Goal: Find contact information: Find contact information

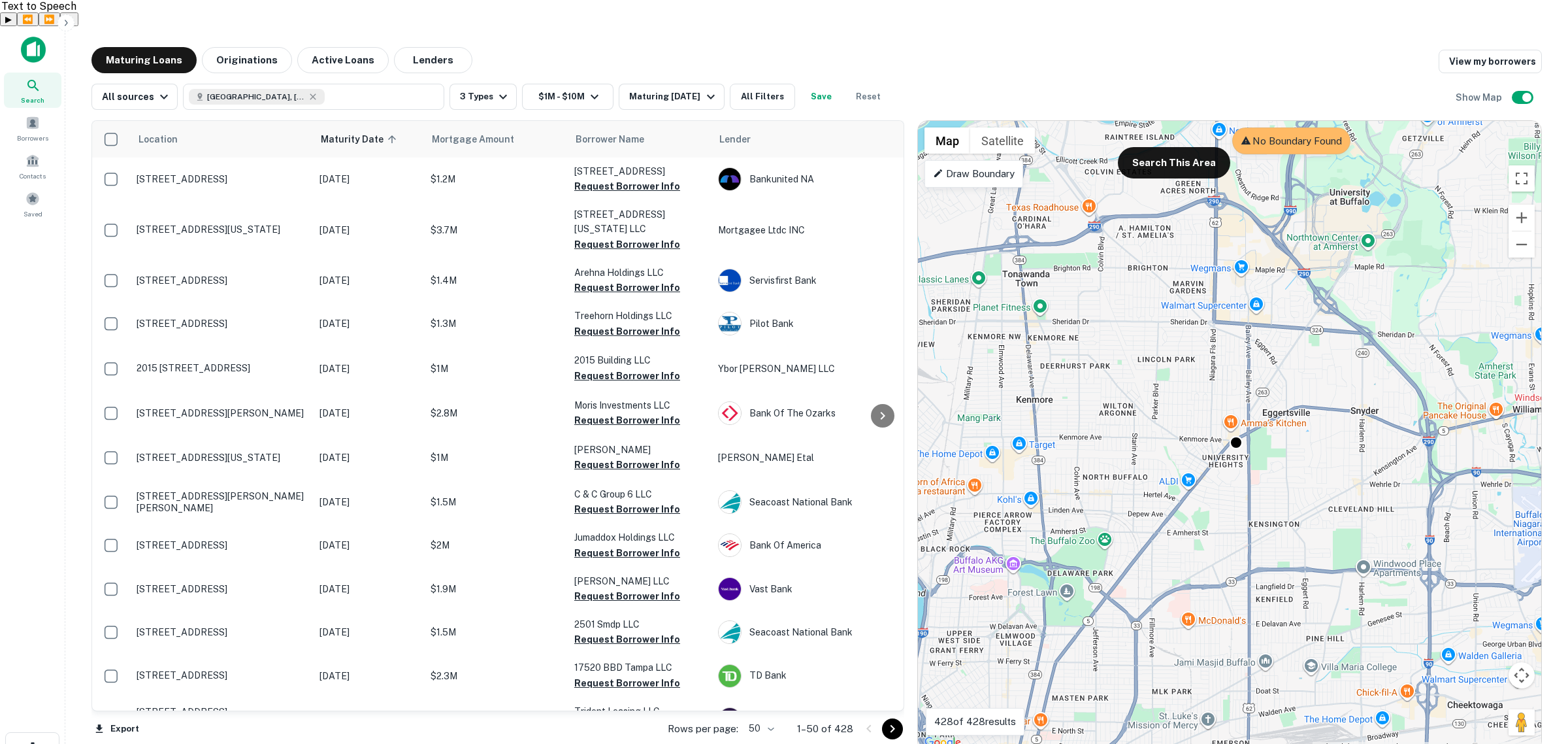
click at [36, 73] on div "Search" at bounding box center [33, 90] width 57 height 36
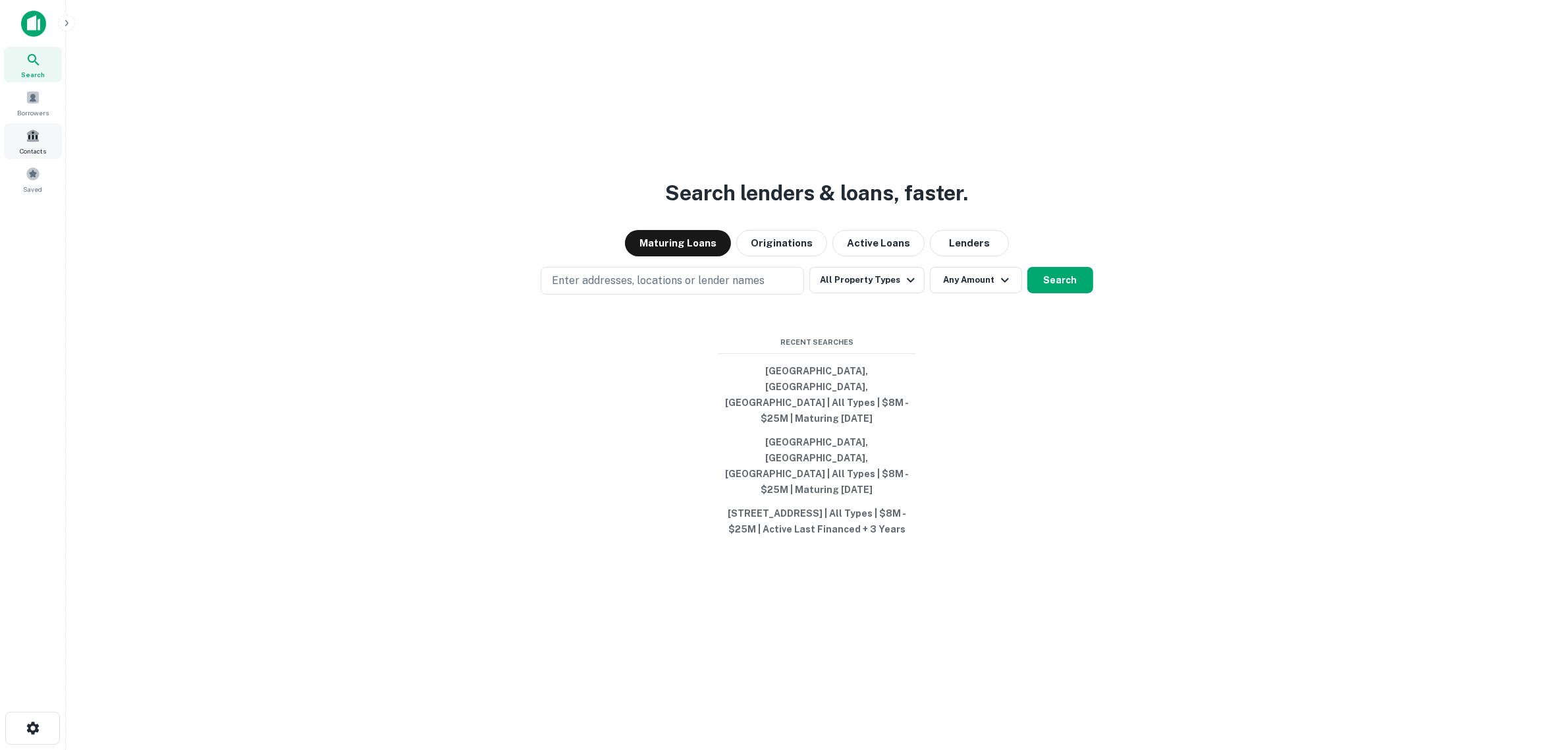
click at [39, 137] on div "Contacts" at bounding box center [33, 141] width 58 height 36
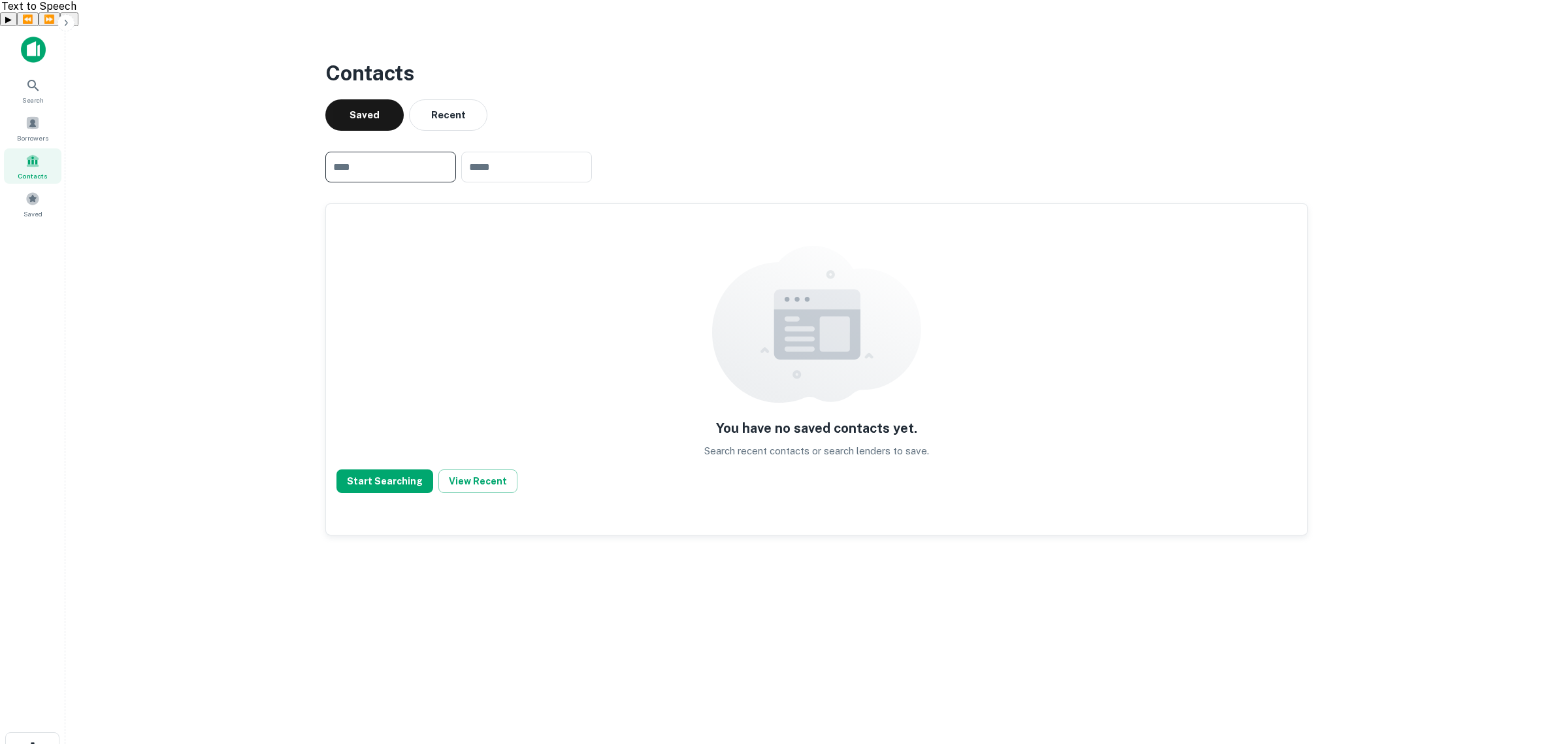
click at [412, 152] on input "text" at bounding box center [391, 167] width 131 height 30
type input "**********"
click at [379, 469] on button "Start Searching" at bounding box center [385, 480] width 96 height 23
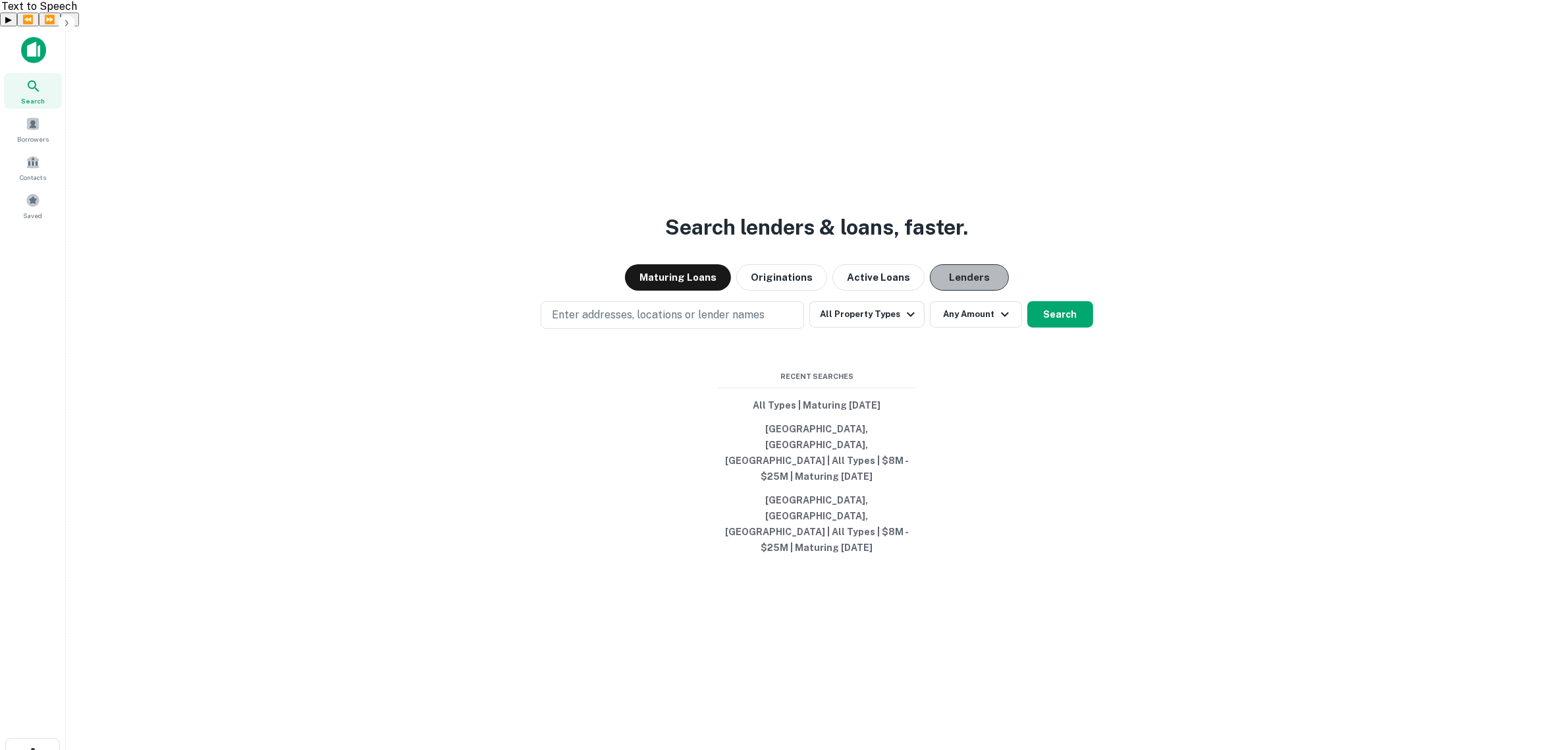
click at [959, 281] on button "Lenders" at bounding box center [970, 277] width 79 height 26
click at [627, 320] on p "Enter addresses, locations or lender names" at bounding box center [658, 315] width 213 height 16
type input "*****"
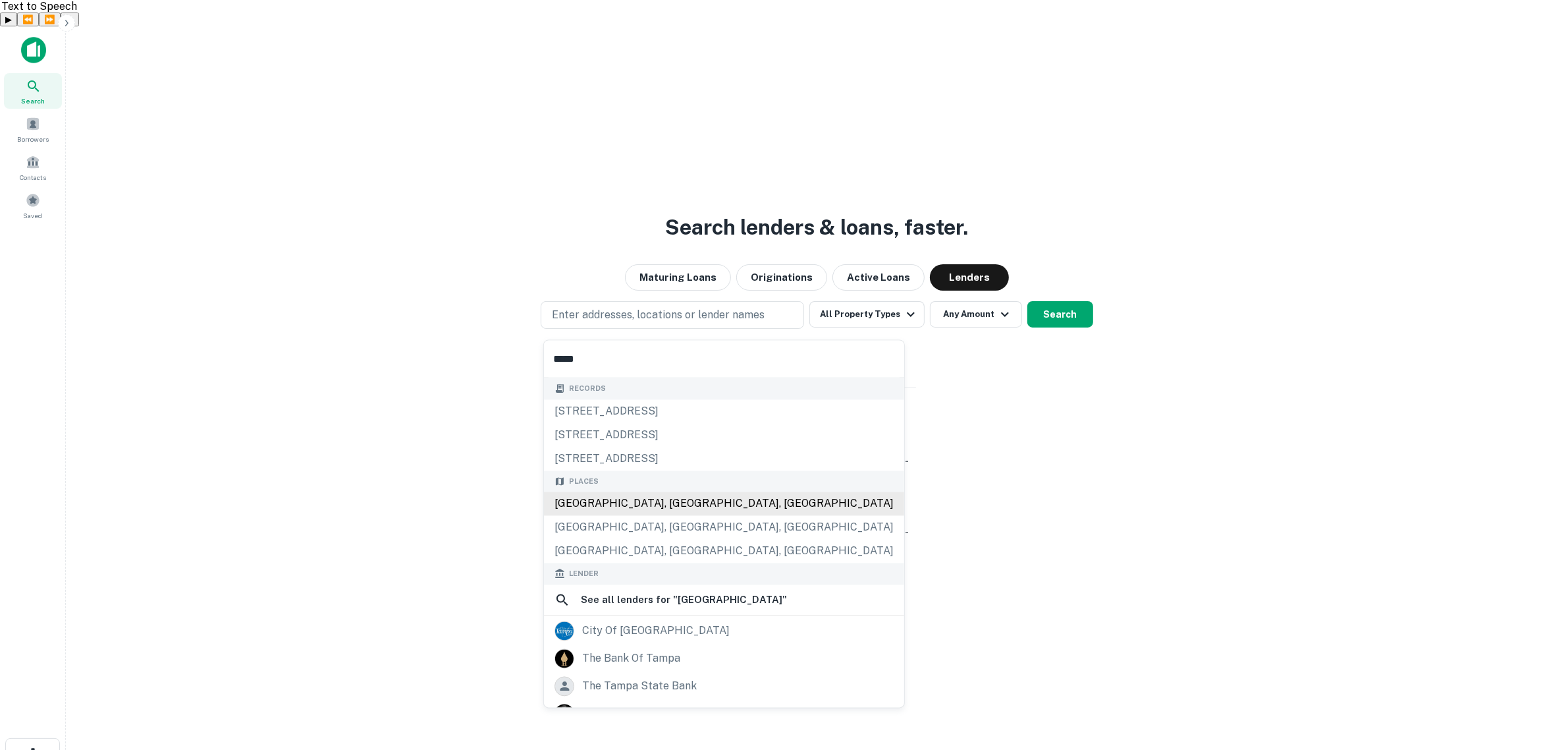
click at [636, 506] on div "Tampa, FL, USA" at bounding box center [724, 503] width 360 height 24
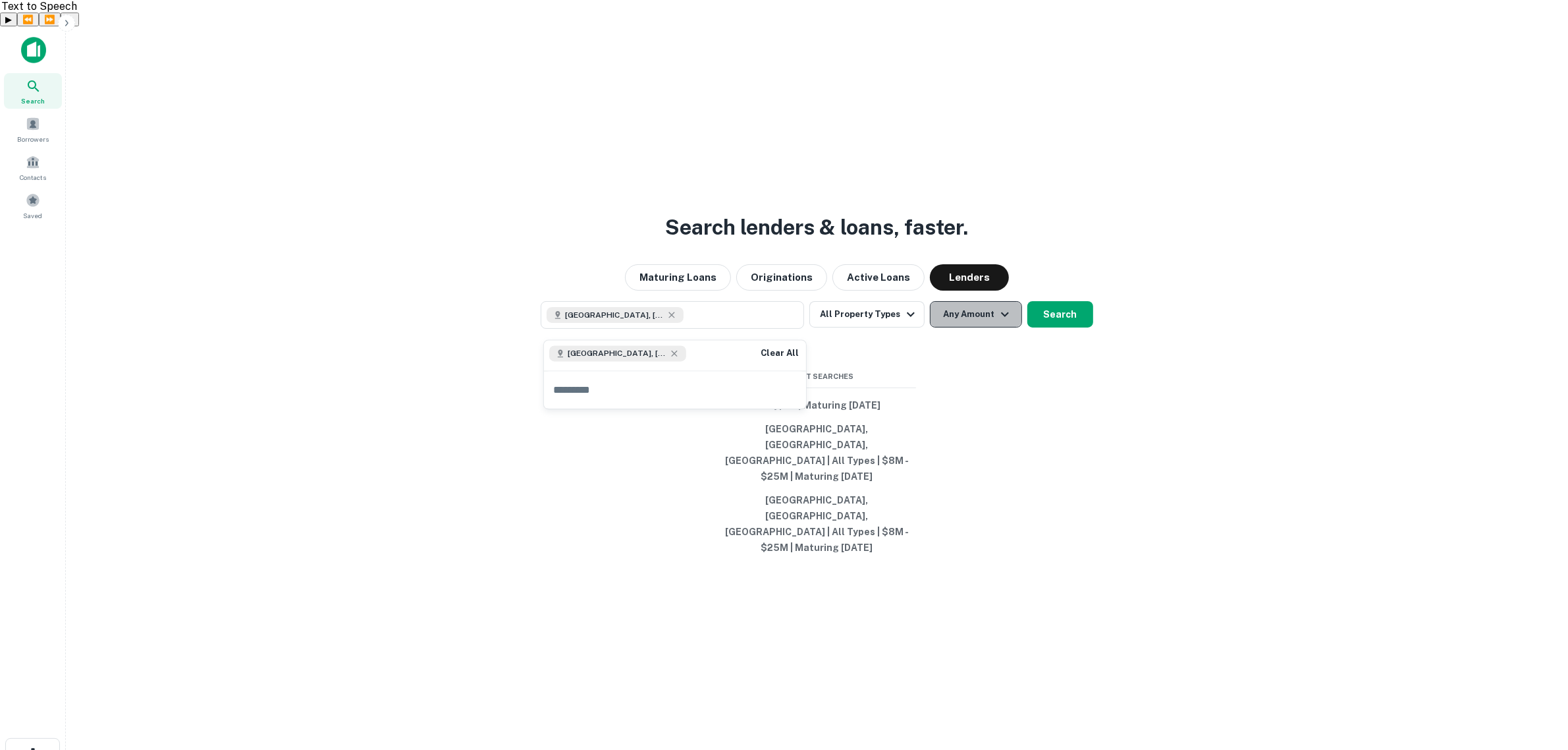
click at [989, 326] on button "Any Amount" at bounding box center [976, 314] width 92 height 26
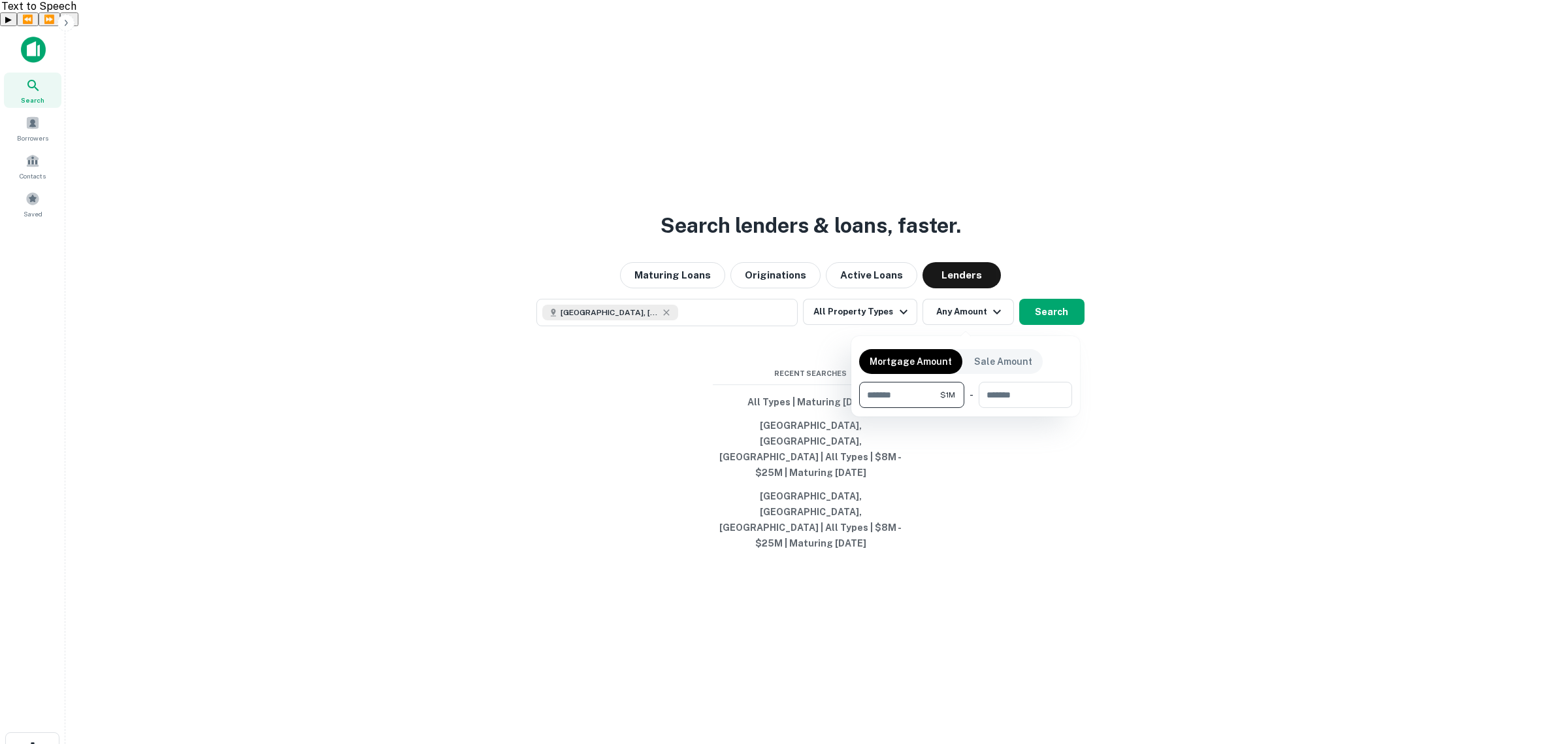
type input "*******"
type input "********"
click at [1061, 311] on div at bounding box center [784, 372] width 1568 height 744
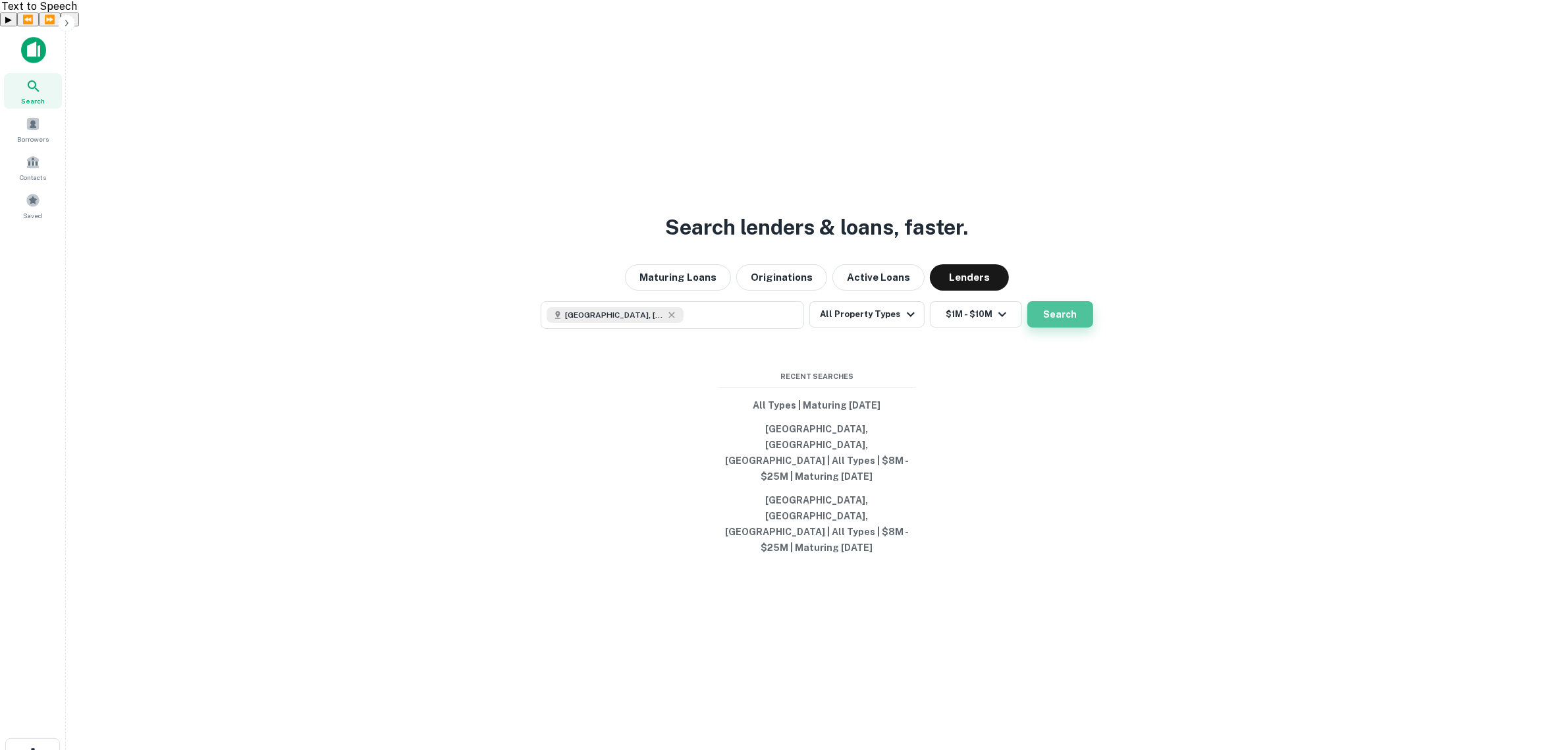
click at [1060, 321] on button "Search" at bounding box center [1060, 314] width 66 height 26
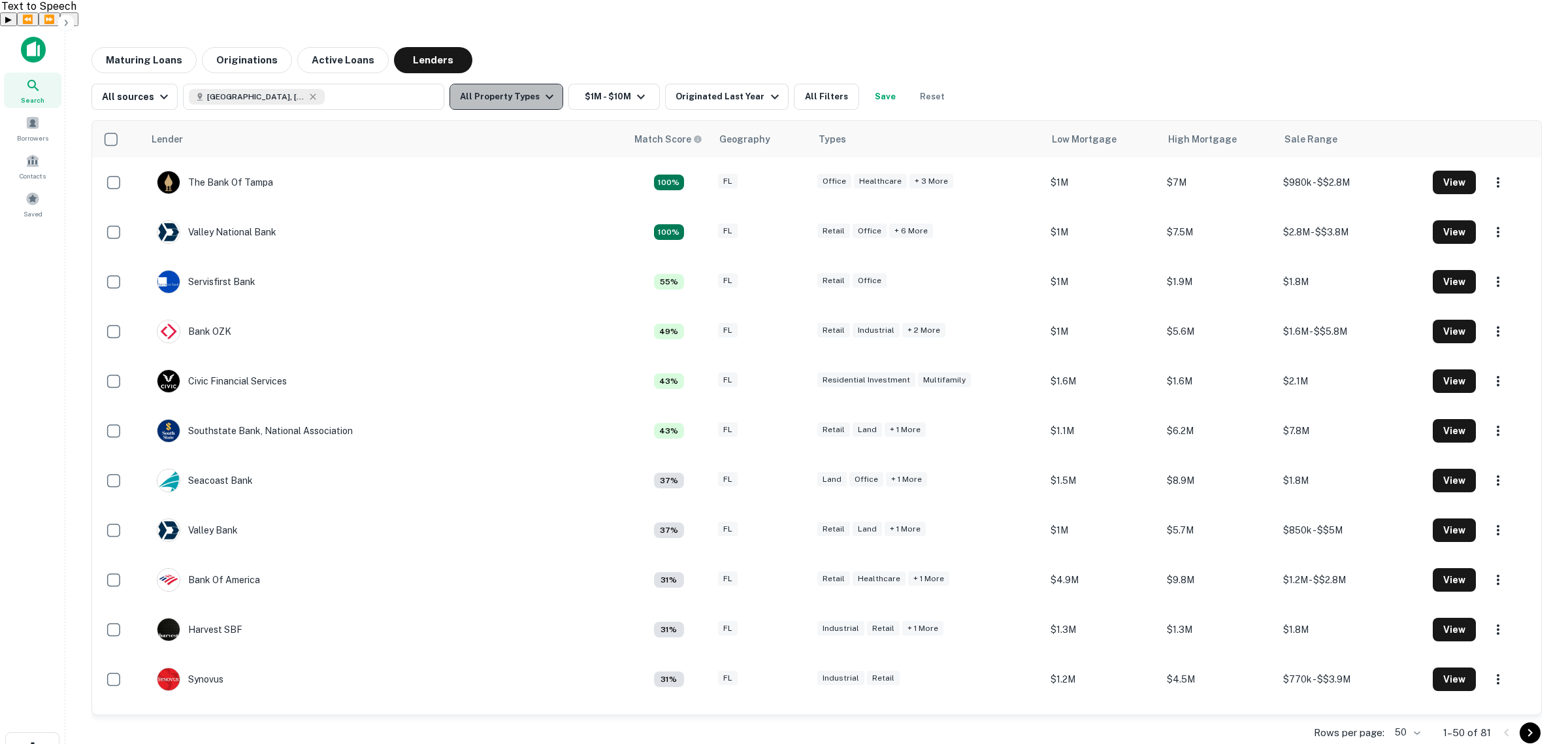
click at [513, 83] on button "All Property Types" at bounding box center [506, 96] width 114 height 26
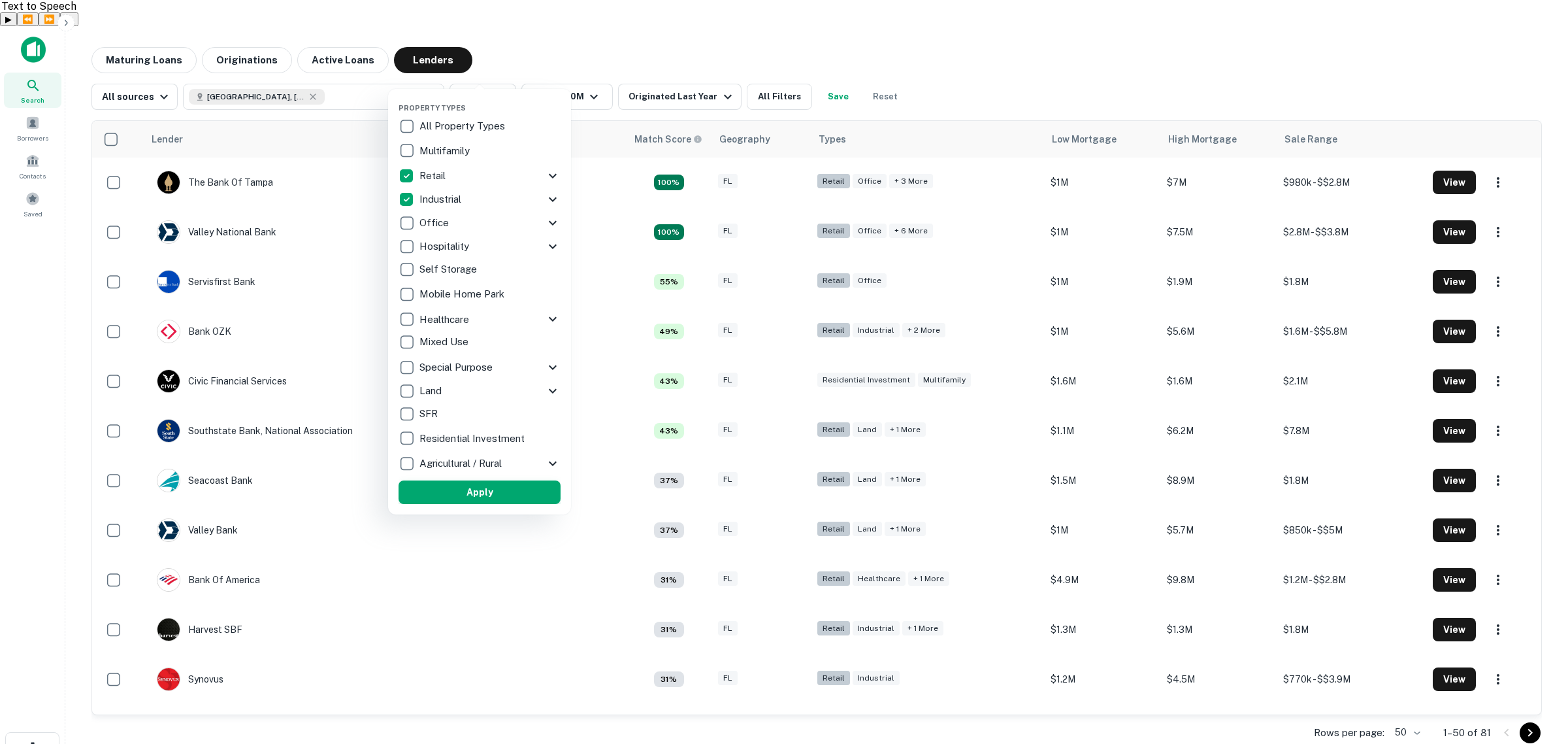
click at [489, 488] on button "Apply" at bounding box center [479, 491] width 162 height 23
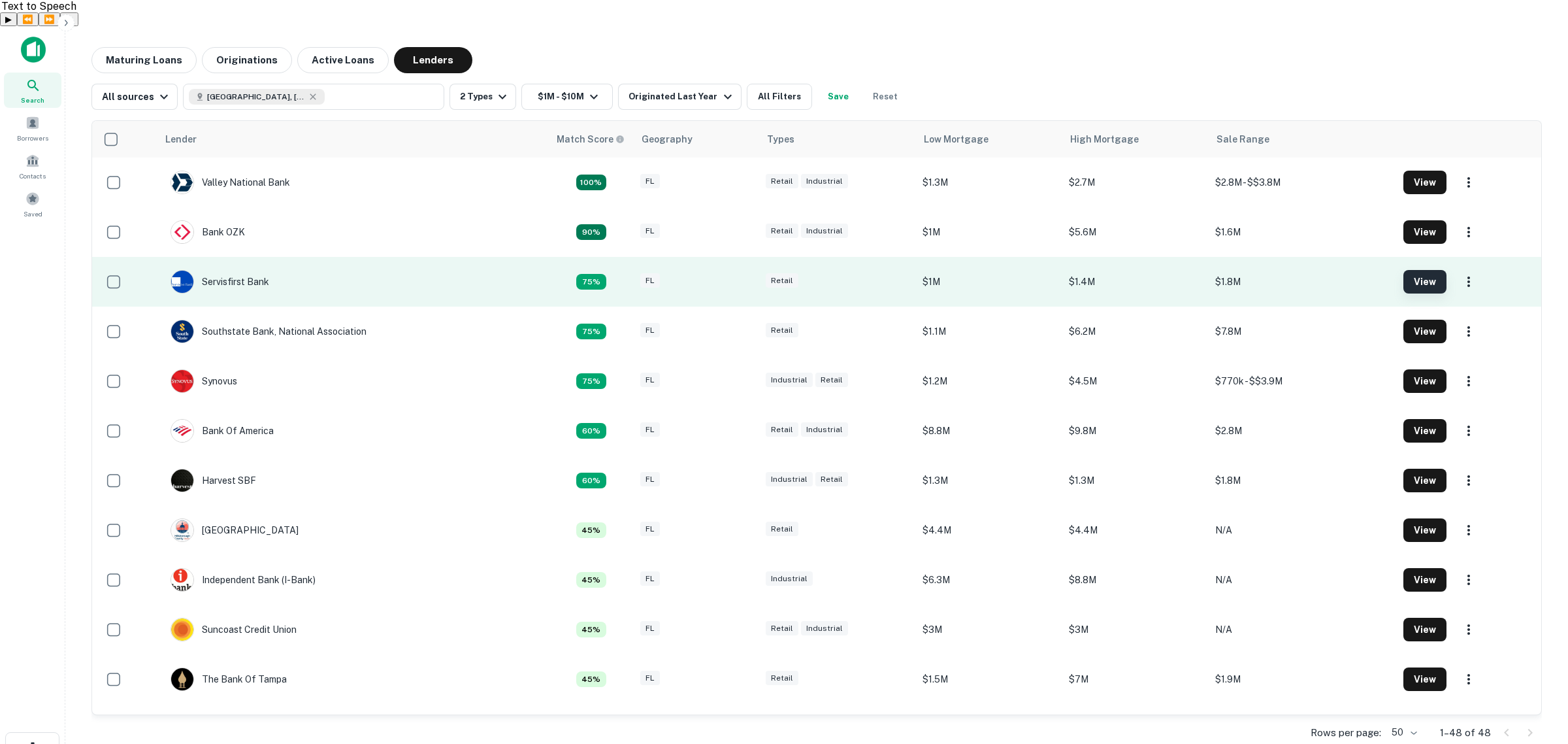
drag, startPoint x: 1412, startPoint y: 256, endPoint x: 1419, endPoint y: 253, distance: 7.6
click at [1419, 270] on button "View" at bounding box center [1426, 281] width 43 height 23
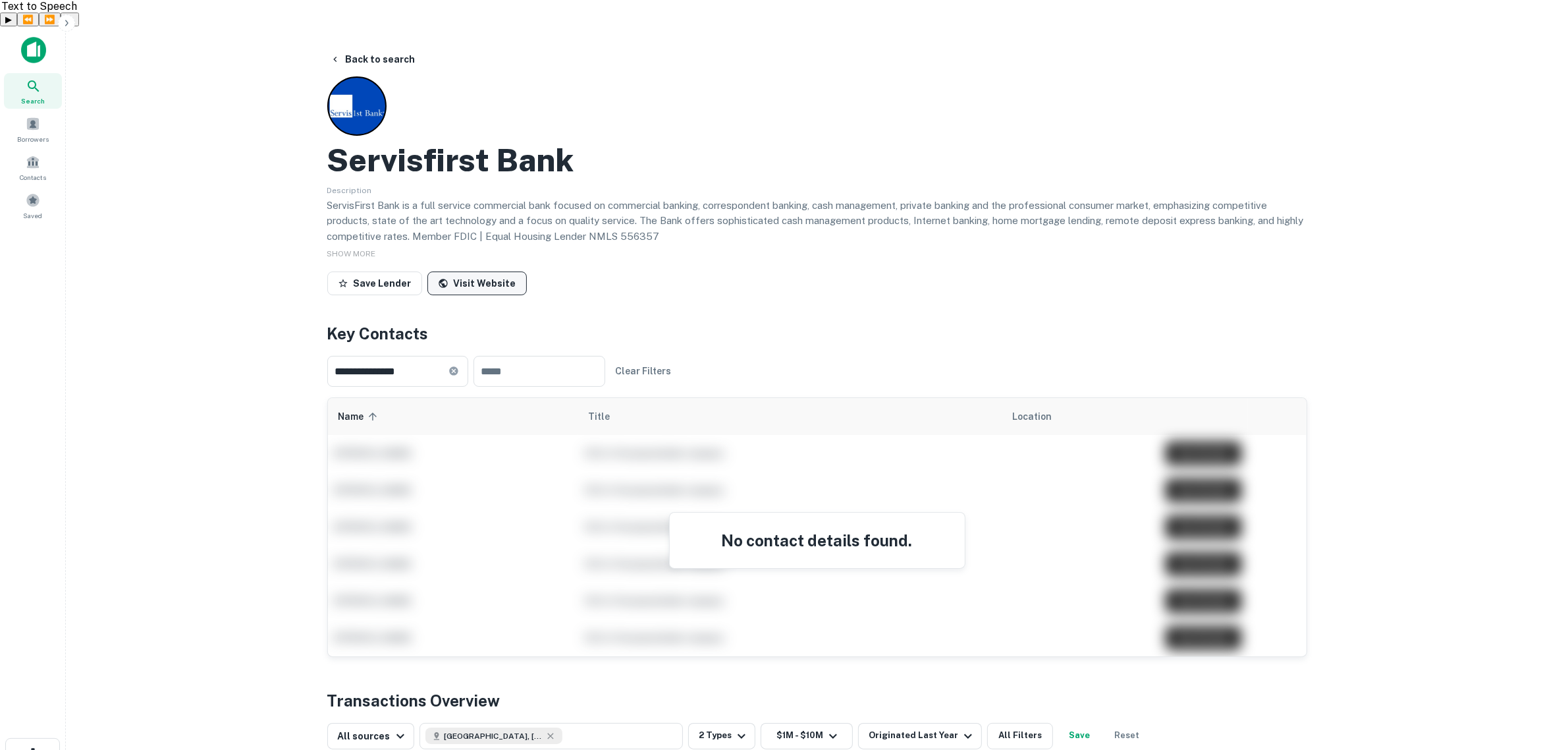
click at [478, 271] on link "Visit Website" at bounding box center [477, 283] width 100 height 24
click at [376, 47] on button "Back to search" at bounding box center [373, 59] width 96 height 24
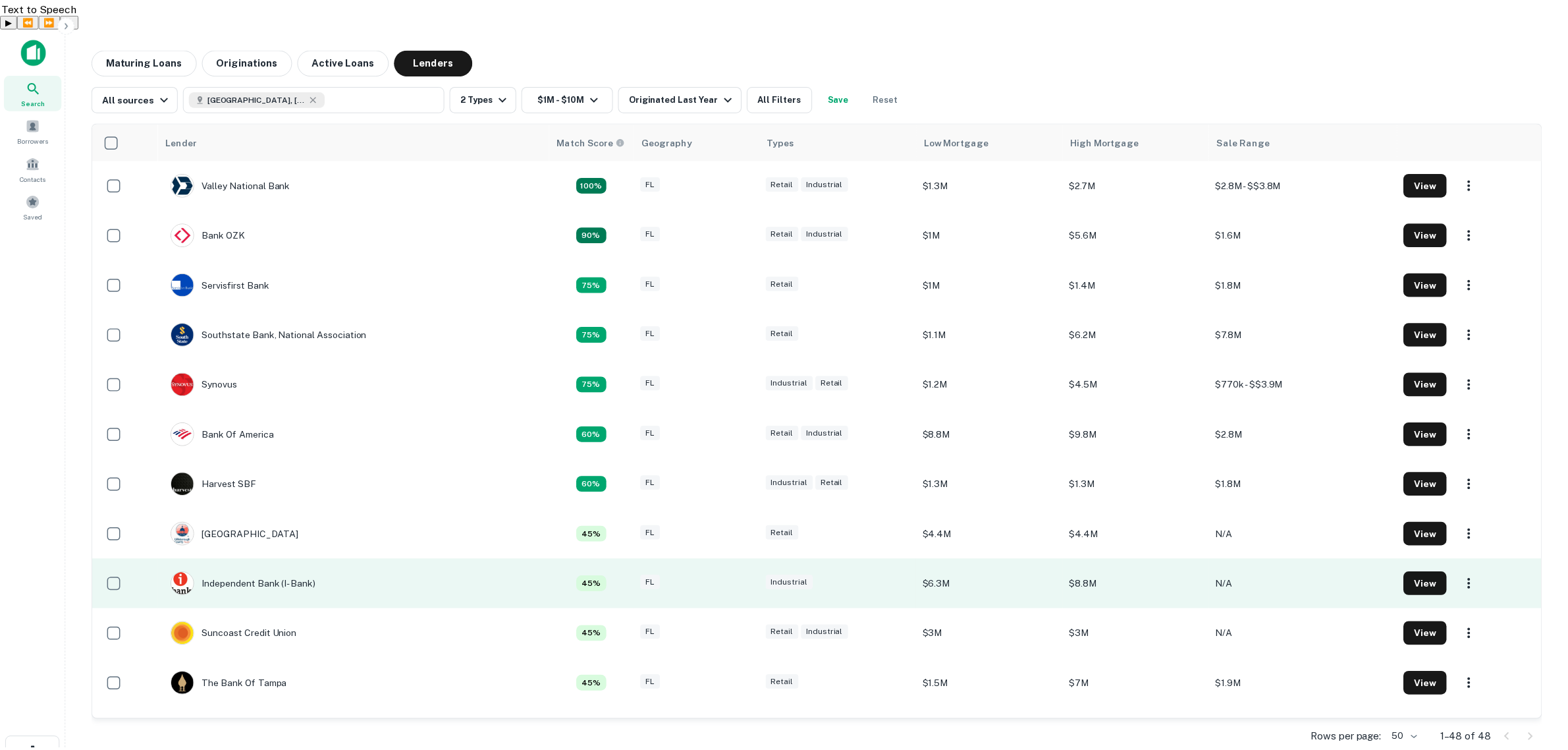
scroll to position [82, 0]
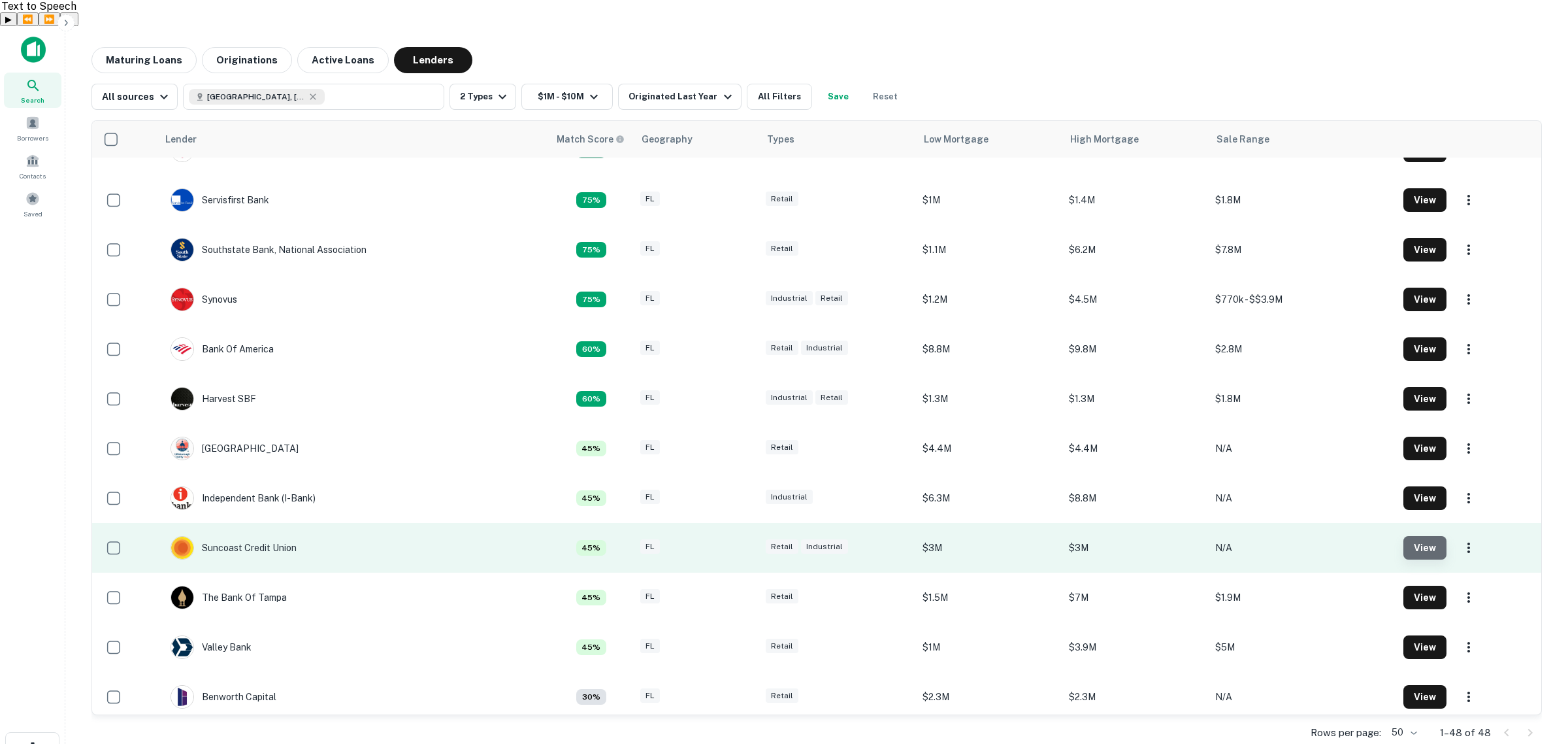
drag, startPoint x: 279, startPoint y: 517, endPoint x: 1404, endPoint y: 520, distance: 1125.0
click at [1404, 536] on button "View" at bounding box center [1426, 547] width 43 height 23
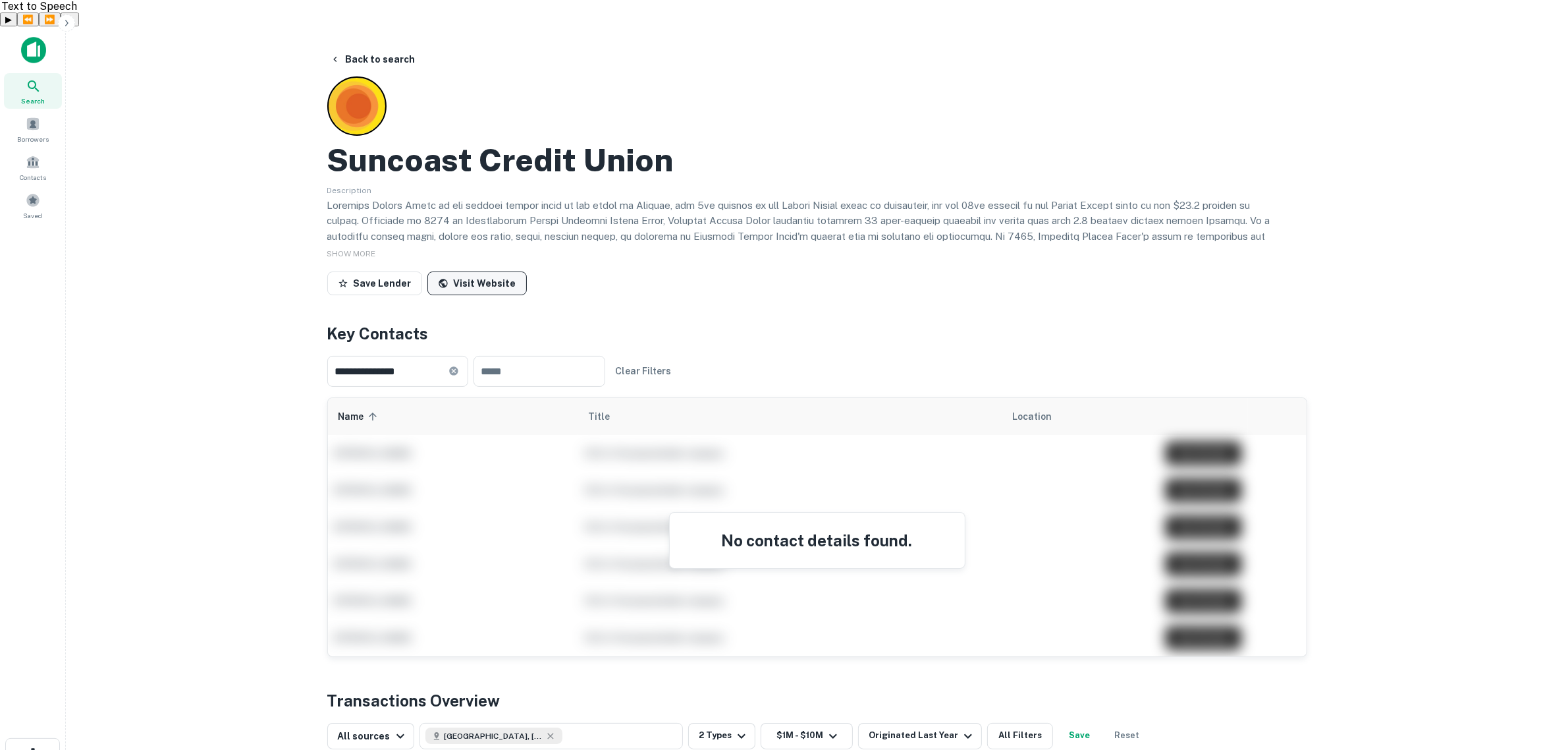
click at [489, 271] on link "Visit Website" at bounding box center [477, 283] width 100 height 24
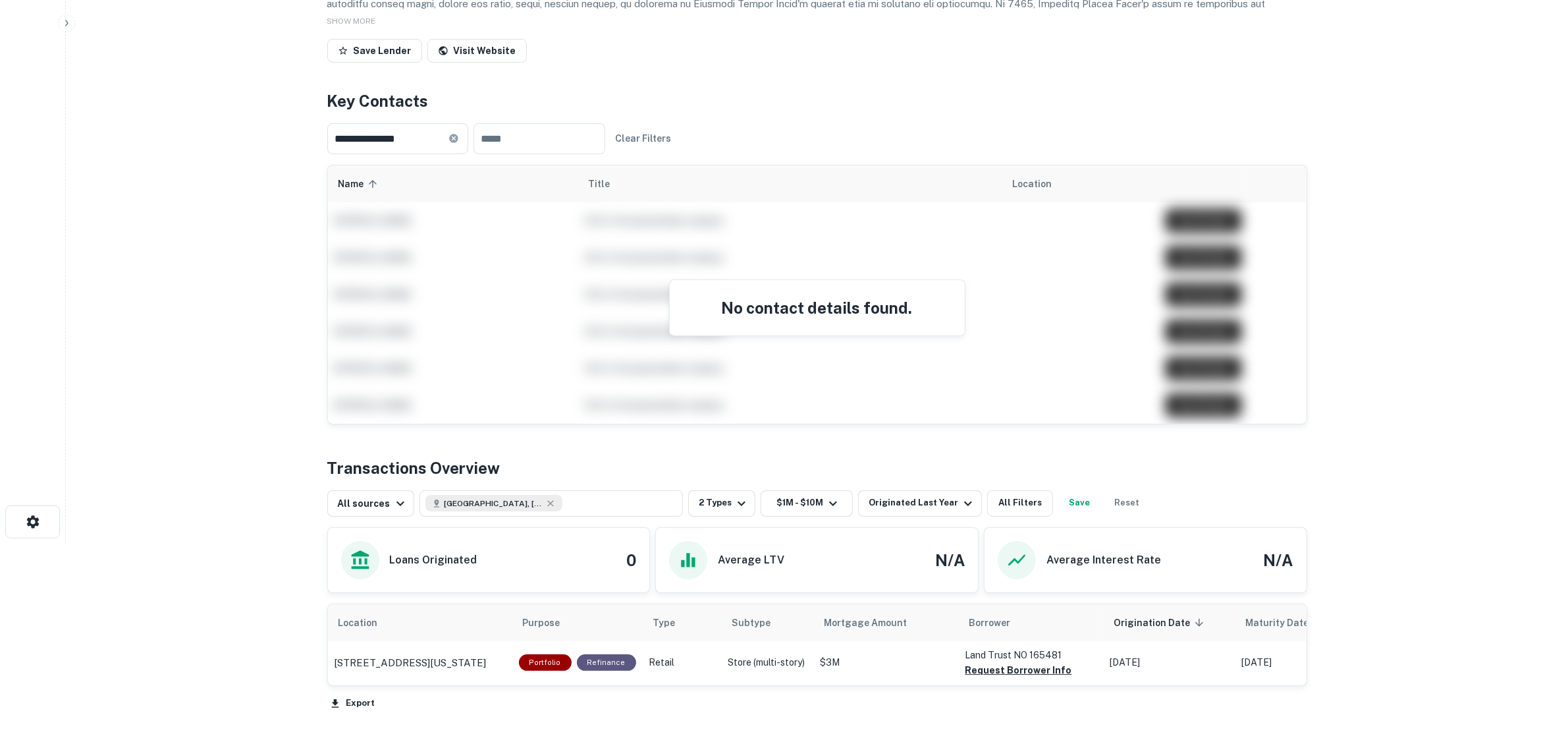
scroll to position [297, 0]
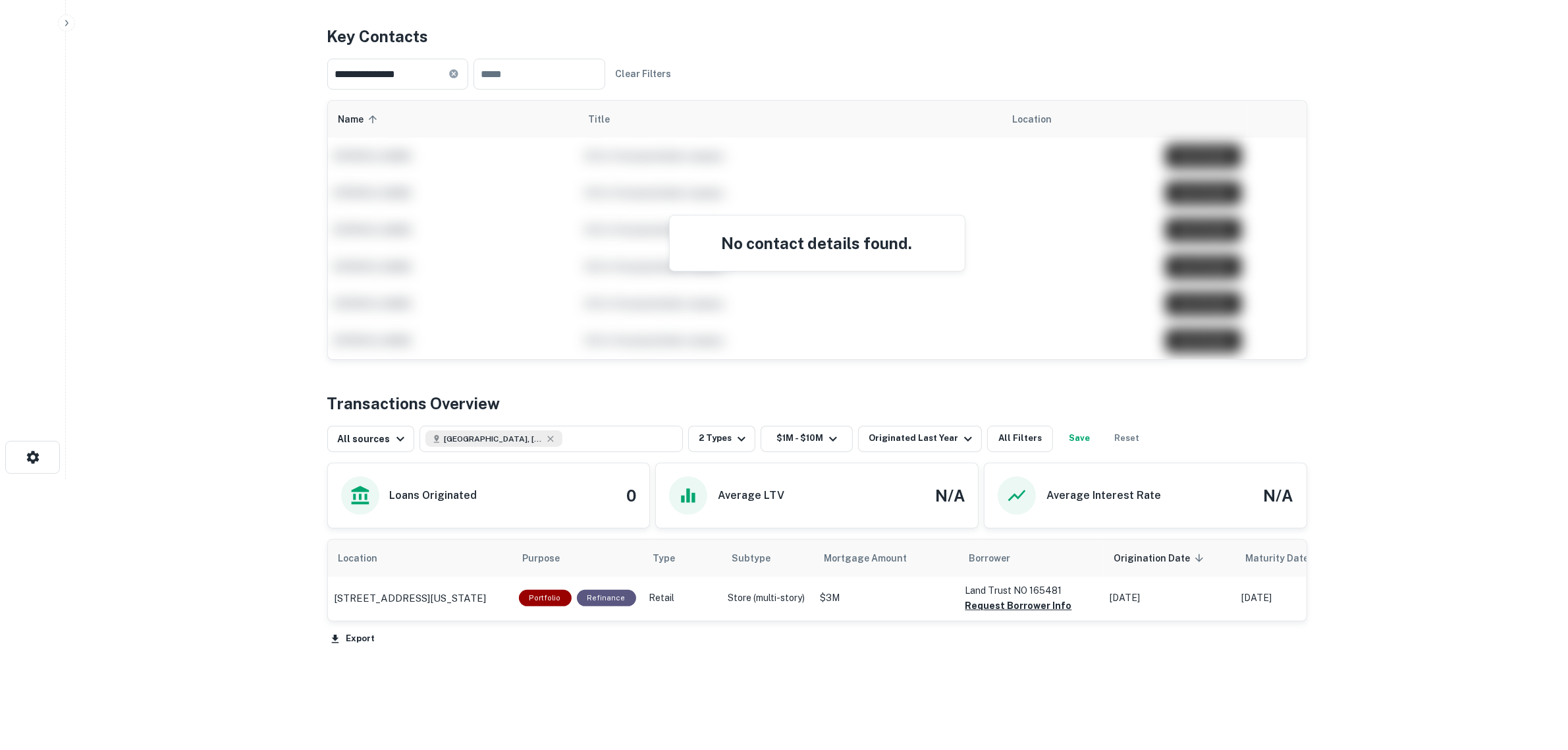
drag, startPoint x: 842, startPoint y: 193, endPoint x: 840, endPoint y: 214, distance: 21.1
click at [843, 215] on div "No contact details found." at bounding box center [816, 242] width 295 height 55
click at [837, 231] on h4 "No contact details found." at bounding box center [817, 242] width 263 height 24
click at [900, 431] on div "Originated Last Year" at bounding box center [922, 438] width 108 height 16
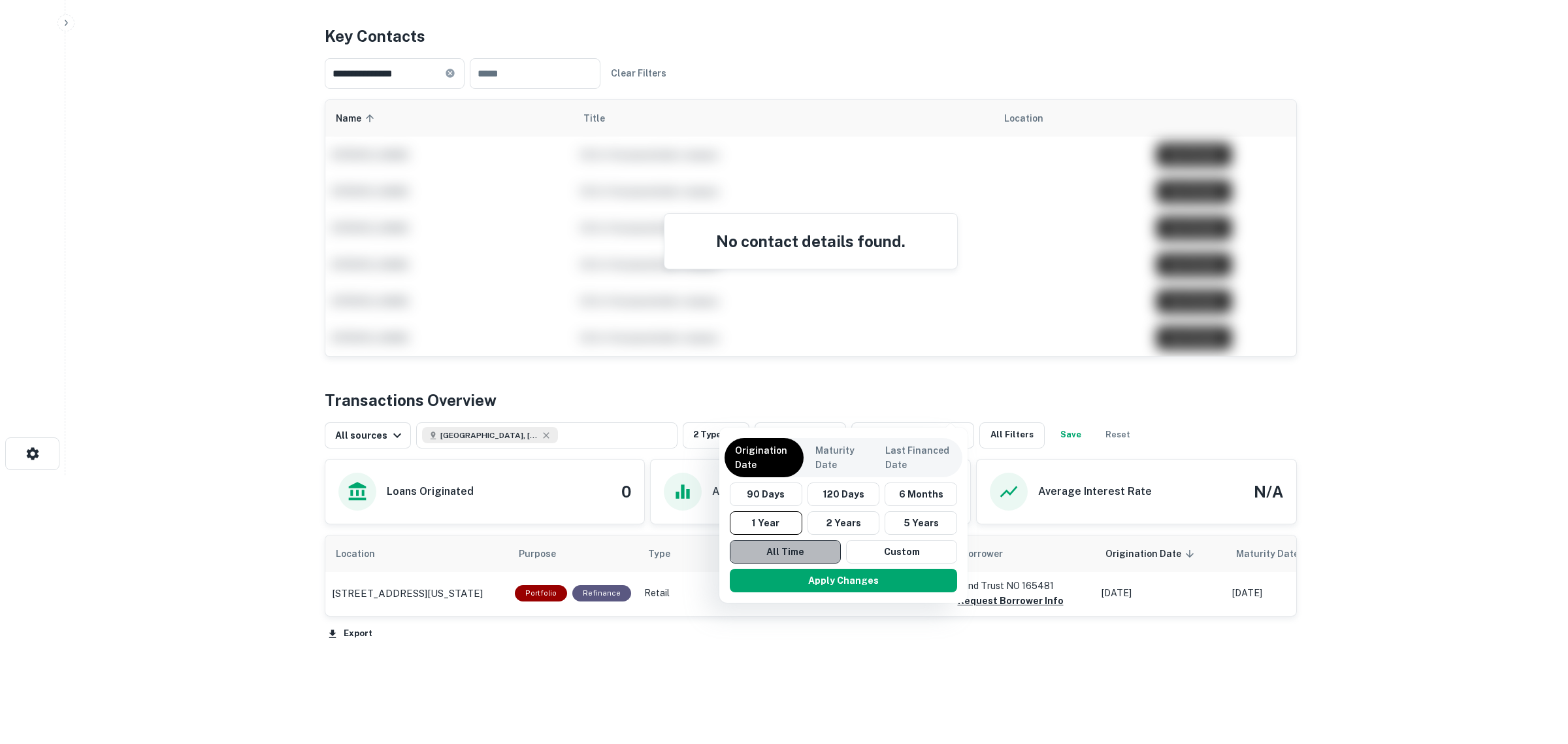
click at [808, 549] on button "All Time" at bounding box center [786, 551] width 111 height 23
click at [820, 582] on button "Apply Changes" at bounding box center [840, 580] width 227 height 23
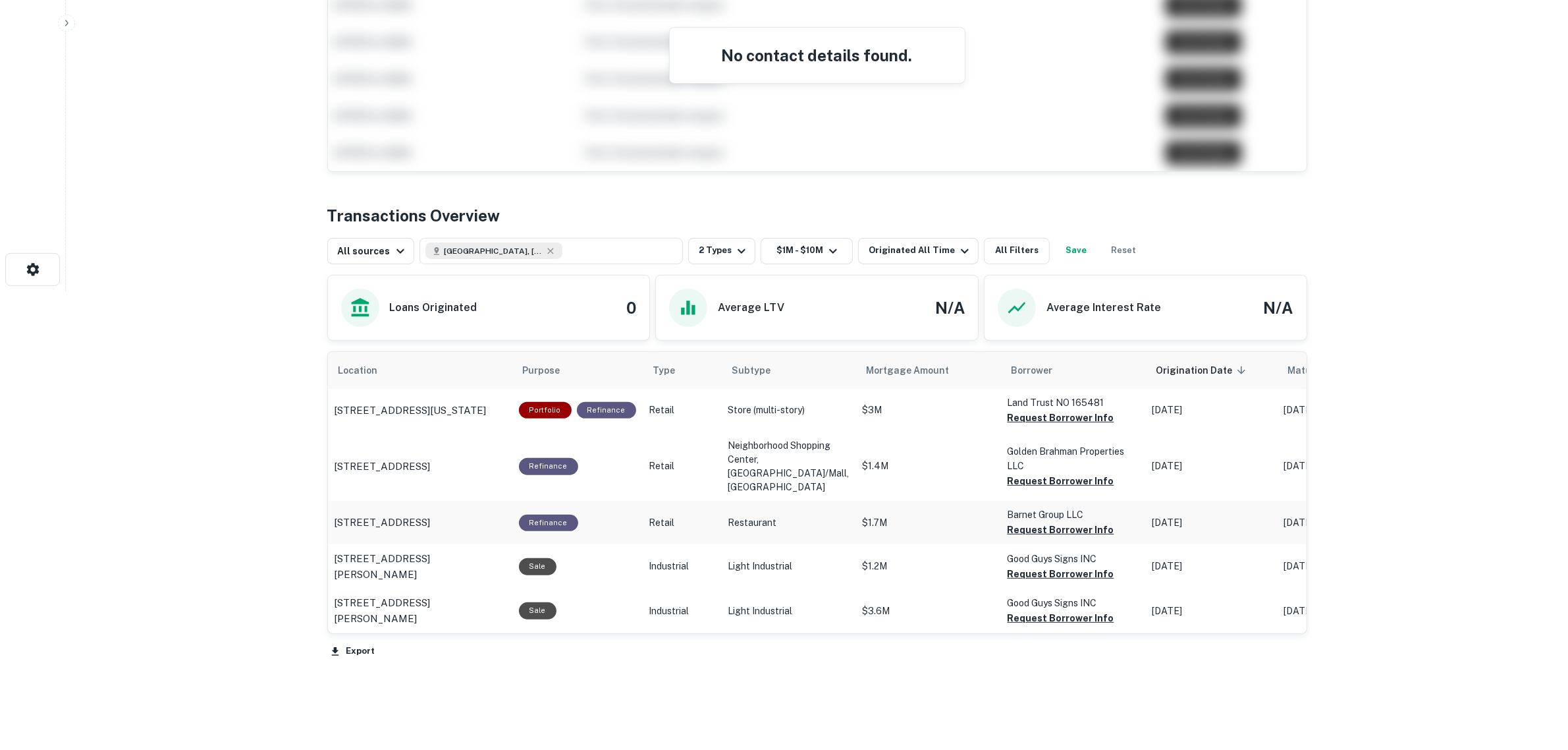
scroll to position [497, 0]
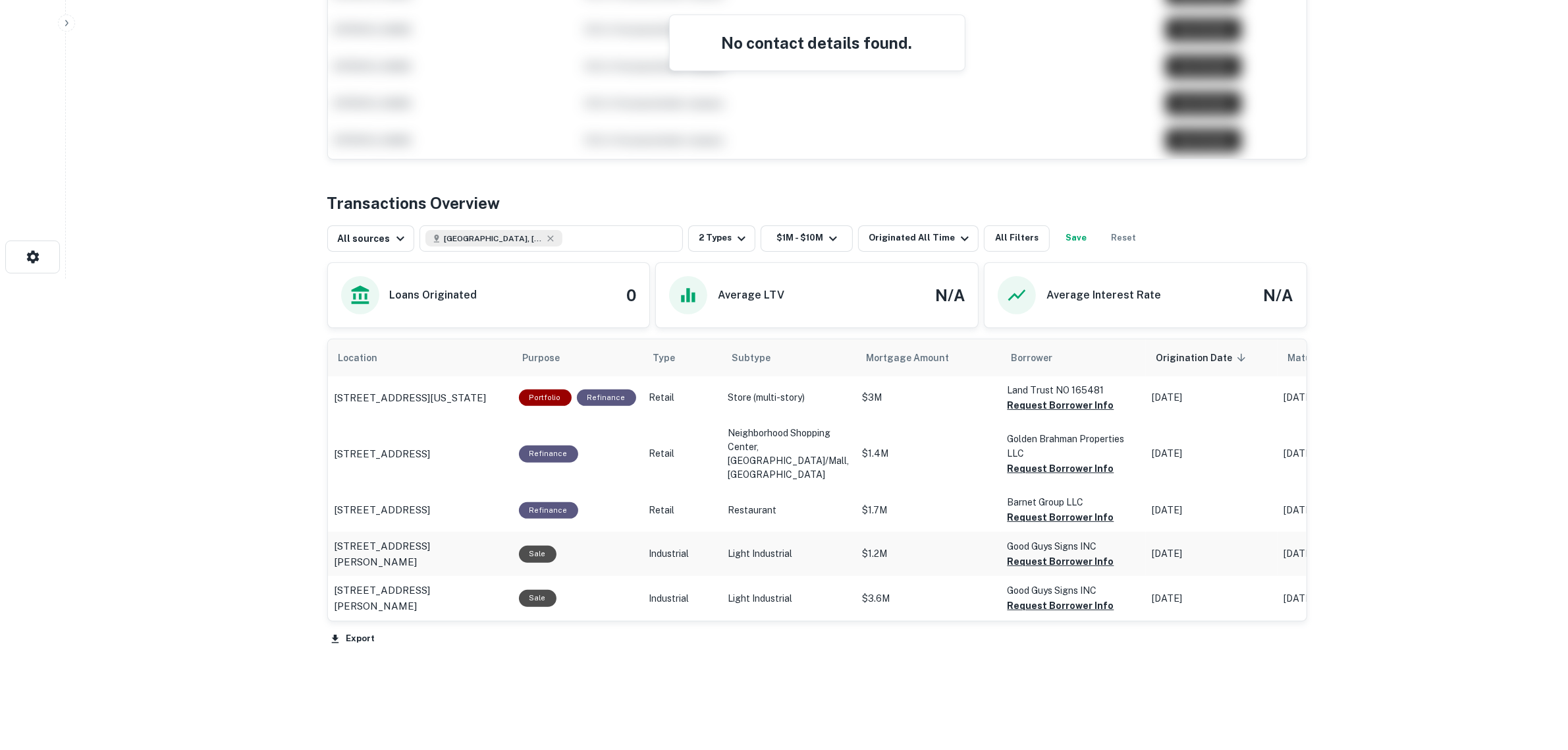
click at [886, 547] on p "$1.2M" at bounding box center [928, 554] width 132 height 14
click at [422, 538] on p "5002 N Howard Ave Tampa, FL 33603" at bounding box center [420, 553] width 172 height 31
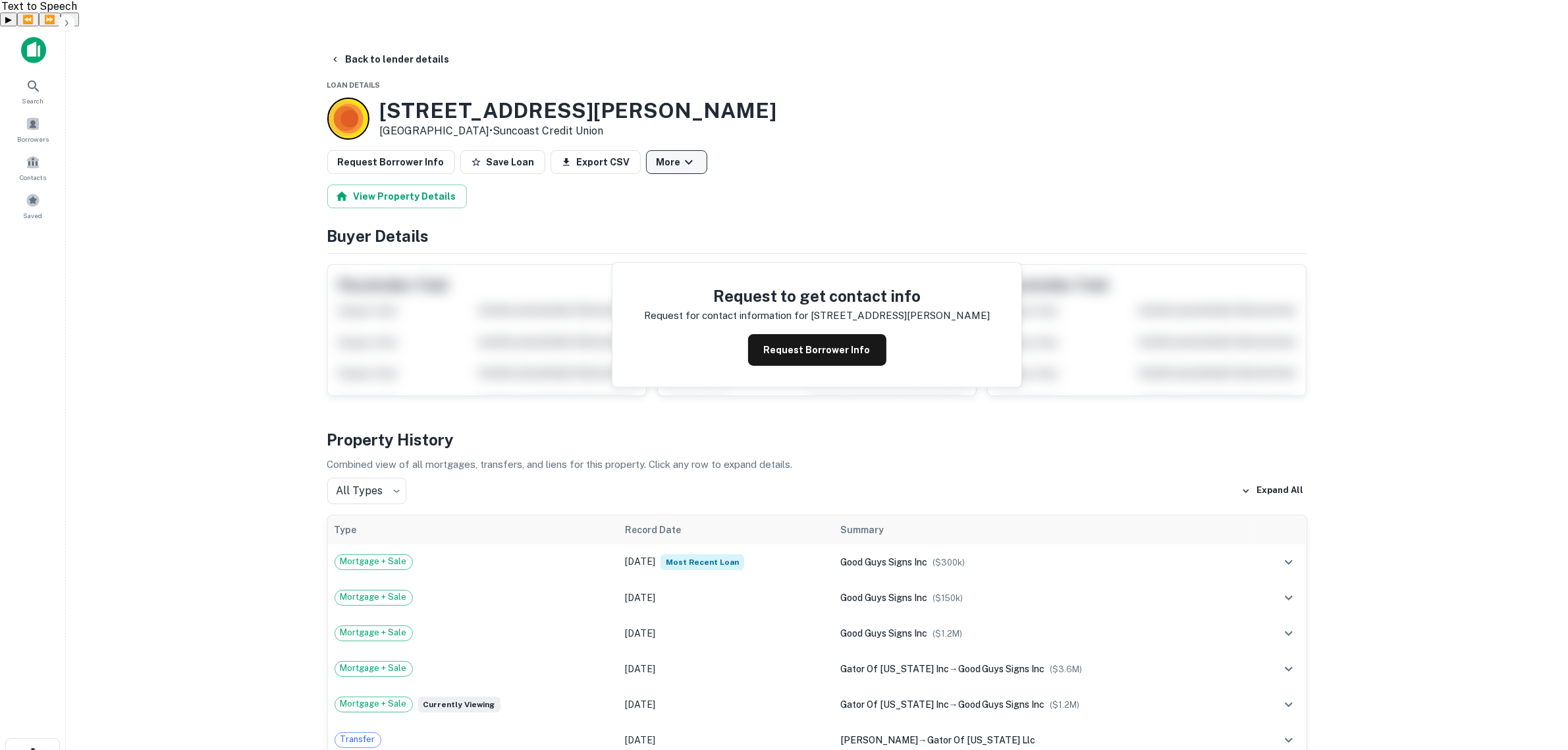
click at [652, 151] on button "More" at bounding box center [676, 162] width 61 height 24
click at [656, 178] on link "View Lender" at bounding box center [664, 173] width 79 height 24
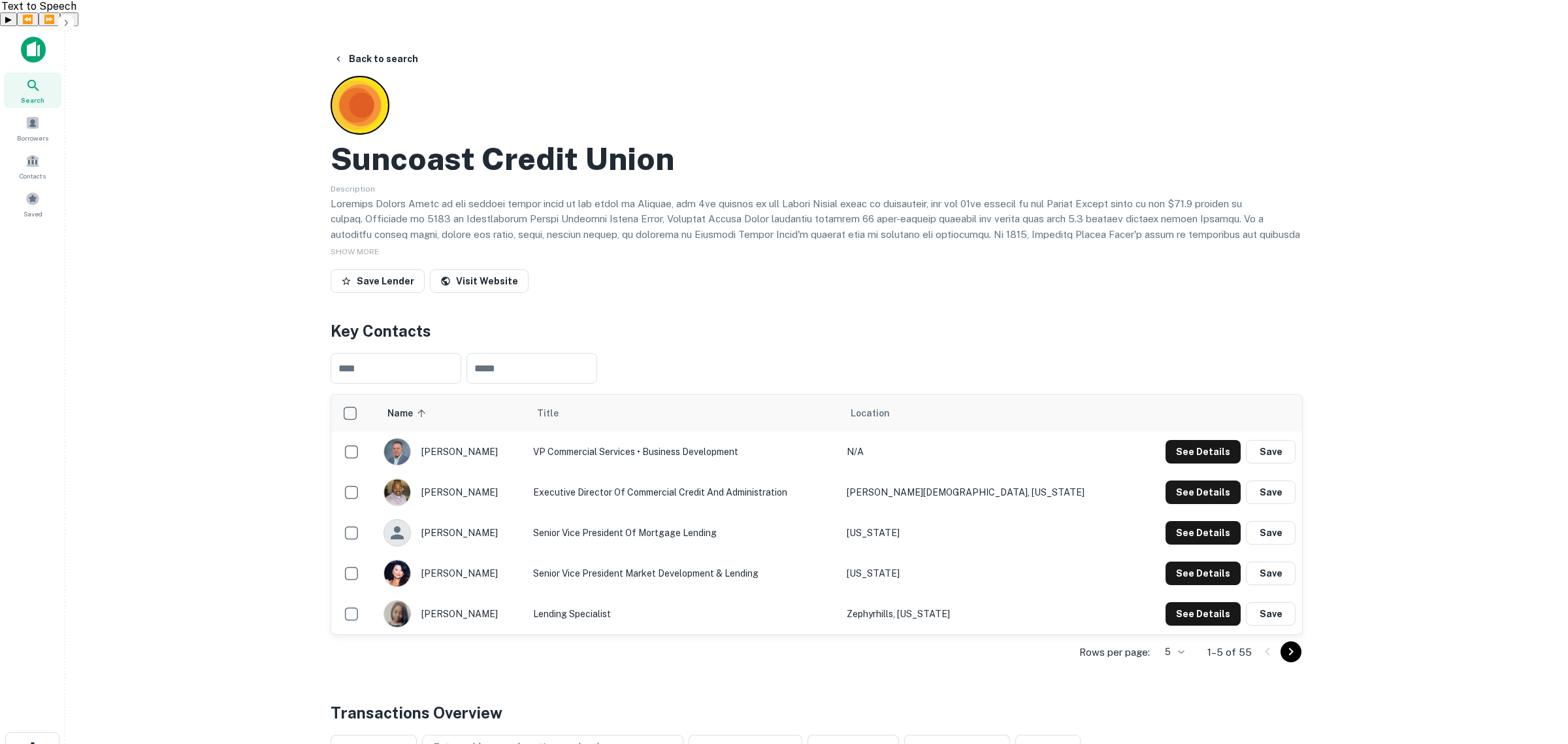
click at [1173, 622] on body "Search Borrowers Contacts Saved Back to search Suncoast Credit Union Descriptio…" at bounding box center [784, 398] width 1568 height 744
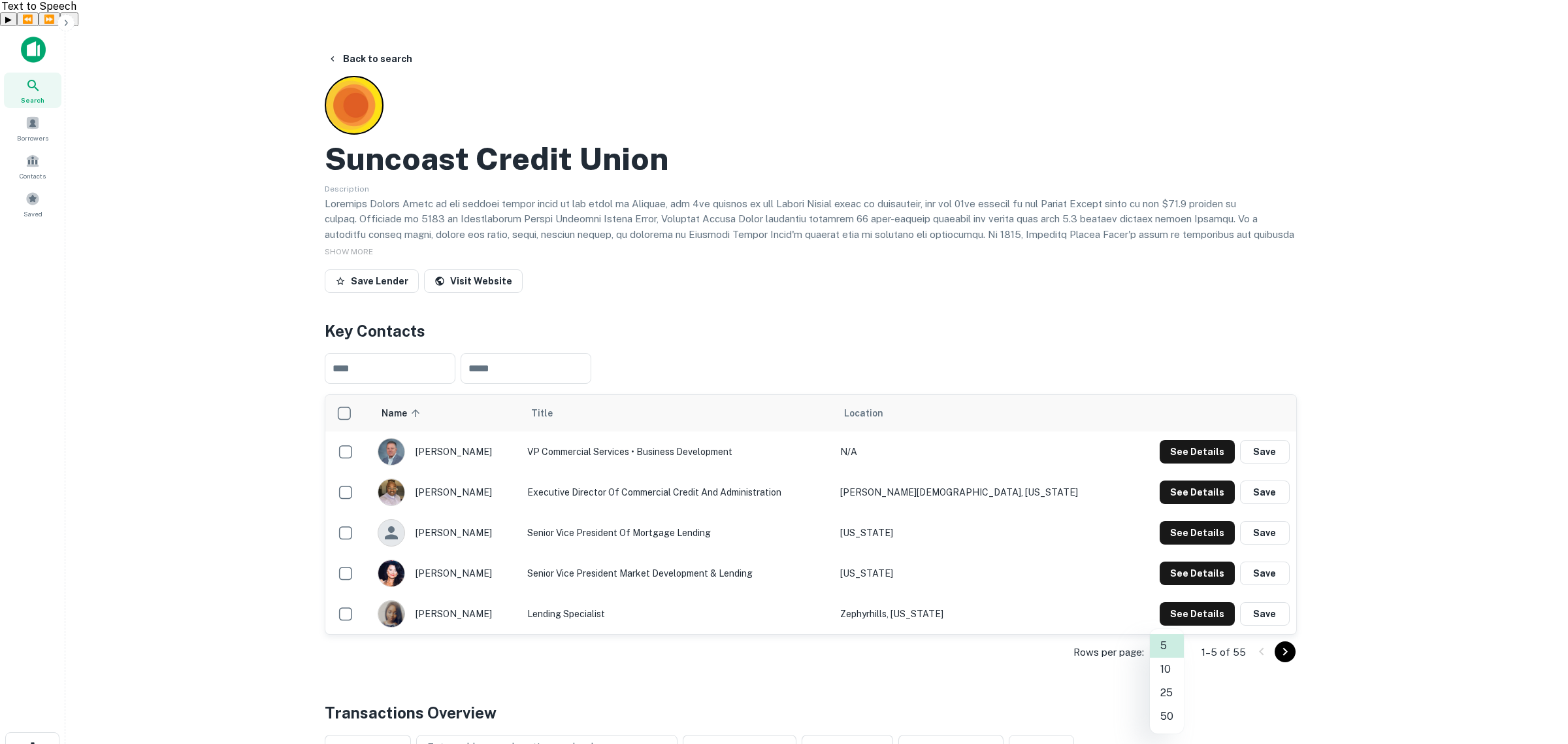
click at [1163, 700] on li "25" at bounding box center [1167, 692] width 34 height 23
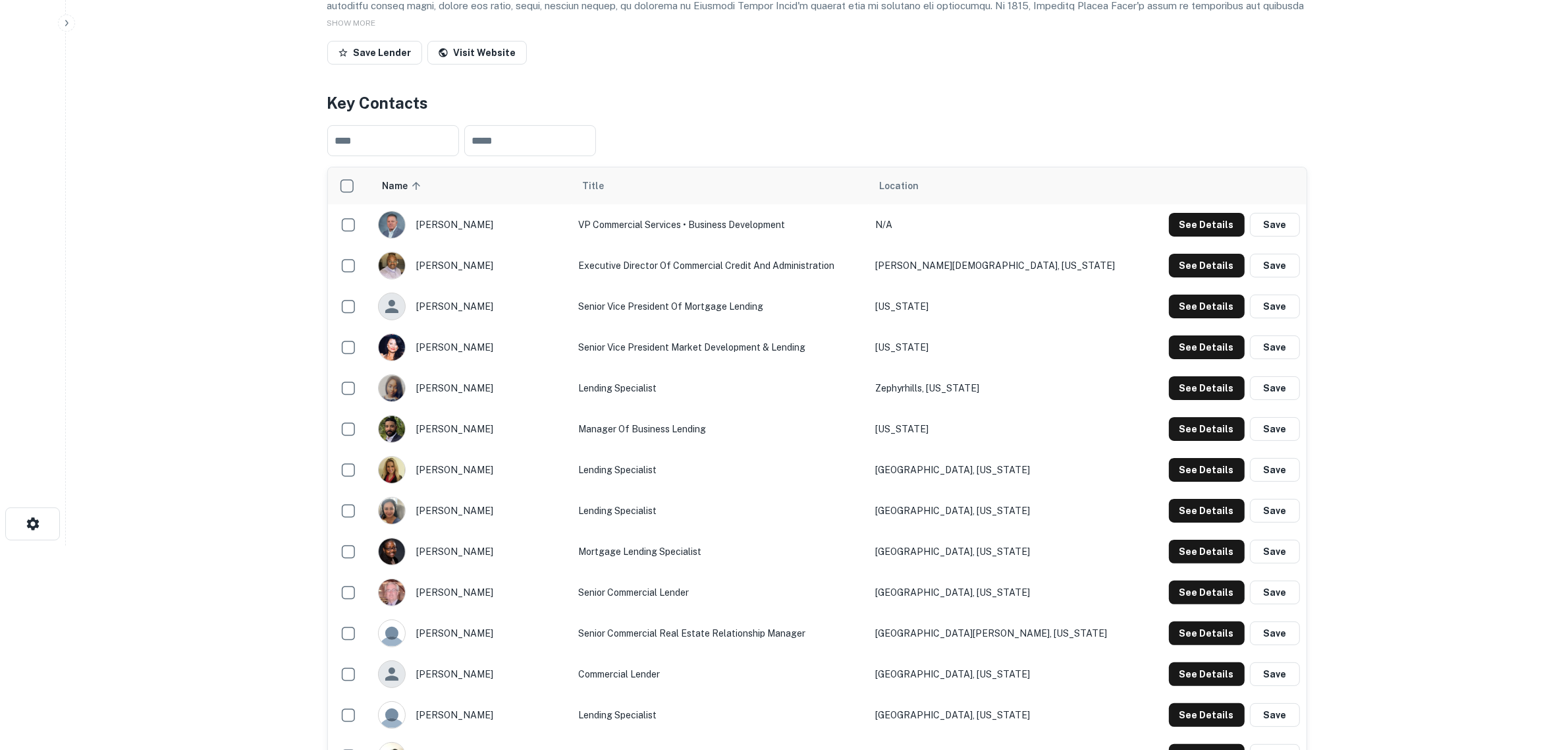
scroll to position [247, 0]
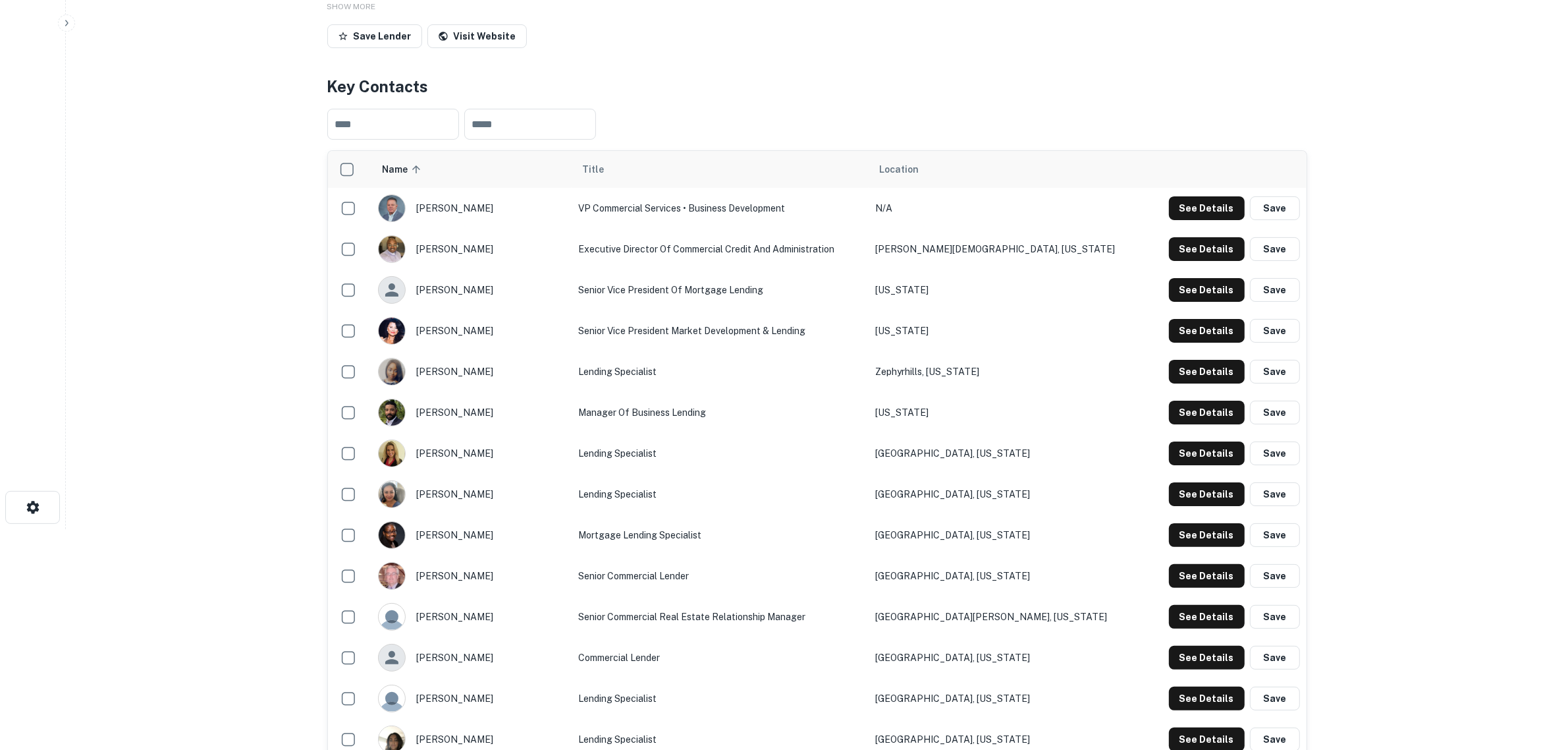
drag, startPoint x: 493, startPoint y: 548, endPoint x: 424, endPoint y: 545, distance: 69.1
click at [423, 562] on div "[PERSON_NAME]" at bounding box center [472, 576] width 187 height 28
drag, startPoint x: 428, startPoint y: 550, endPoint x: 481, endPoint y: 547, distance: 53.1
click at [481, 562] on div "[PERSON_NAME]" at bounding box center [472, 576] width 187 height 28
copy div "[PERSON_NAME]"
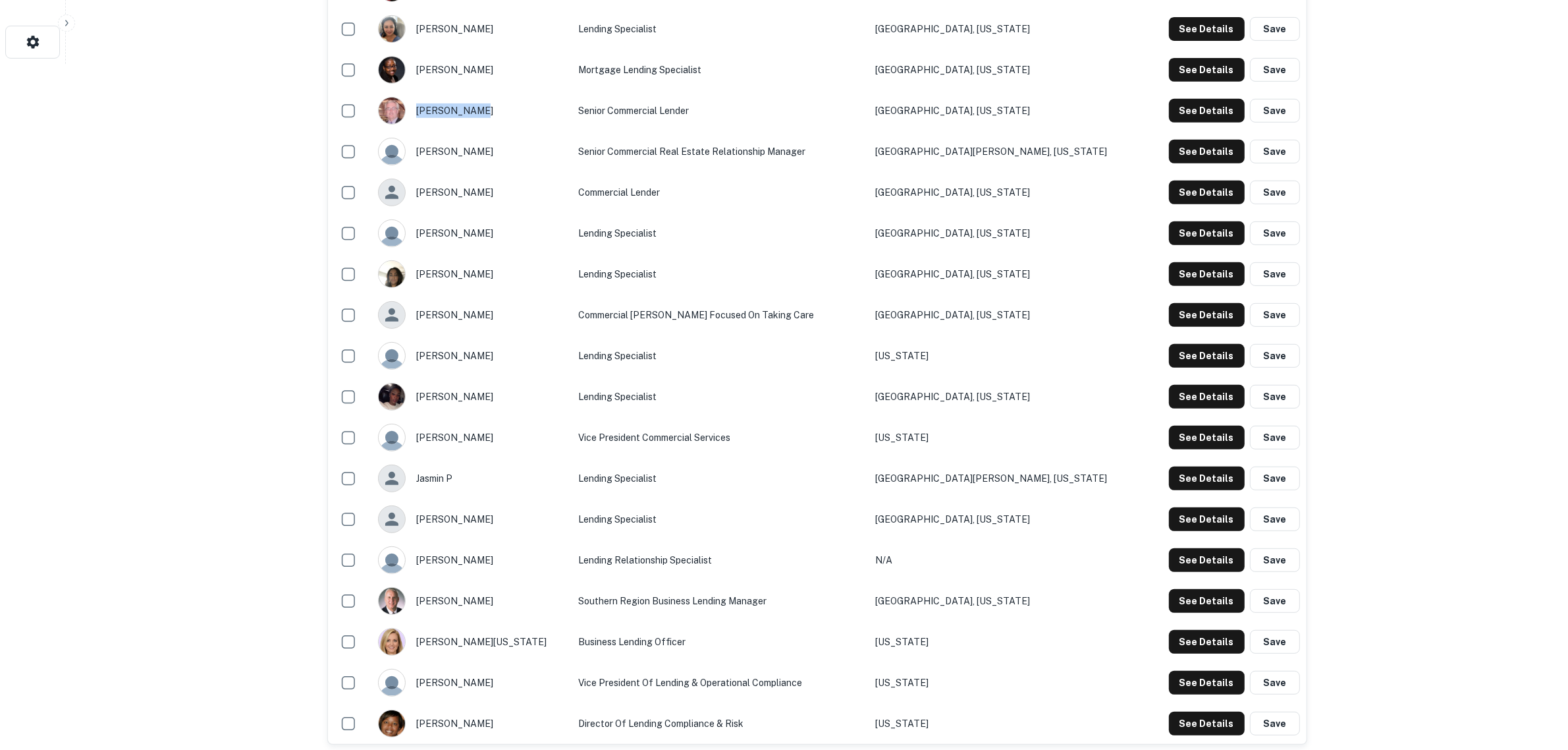
scroll to position [741, 0]
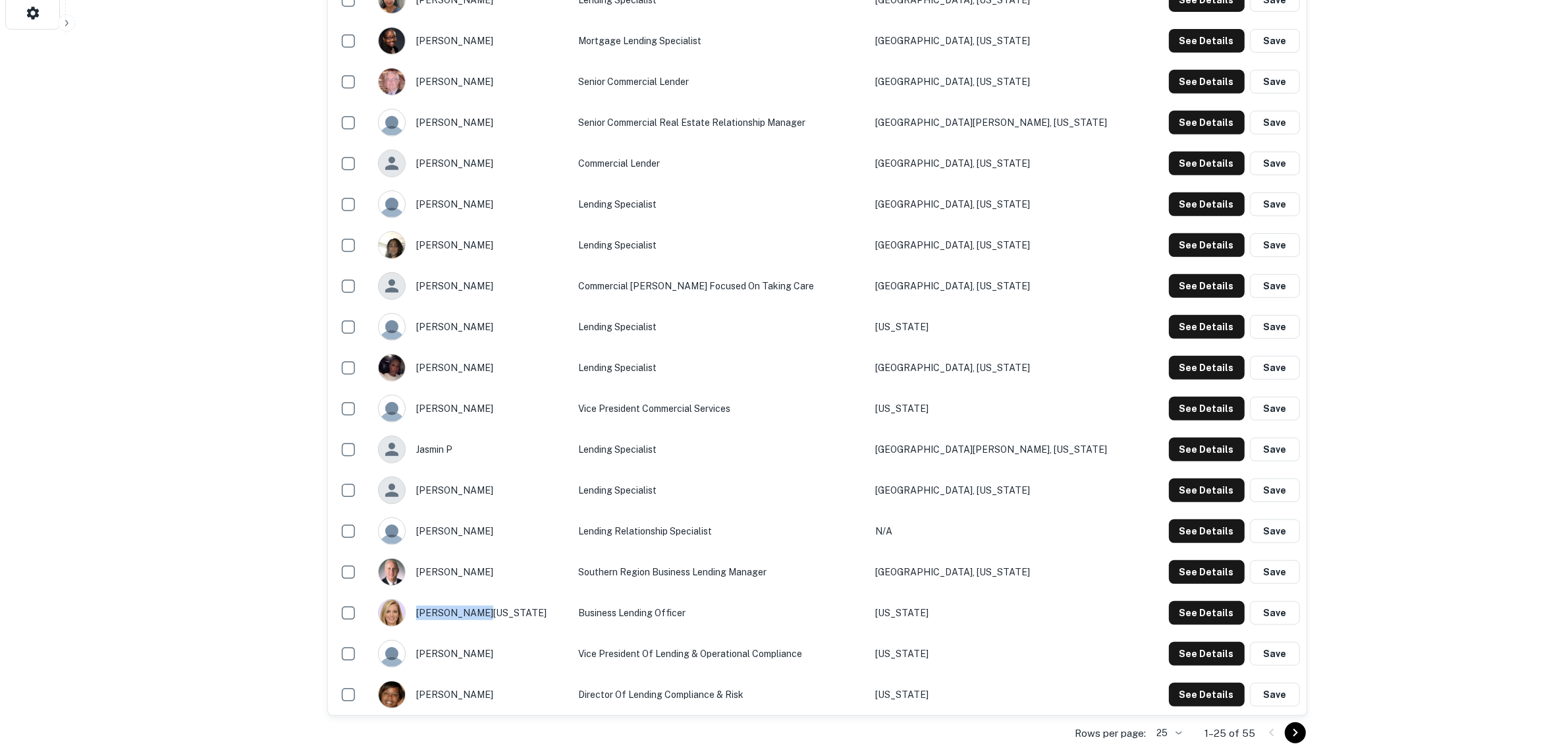
drag, startPoint x: 514, startPoint y: 588, endPoint x: 487, endPoint y: 586, distance: 27.1
click at [487, 599] on div "[PERSON_NAME][US_STATE]" at bounding box center [472, 613] width 187 height 28
copy div "[PERSON_NAME][US_STATE]"
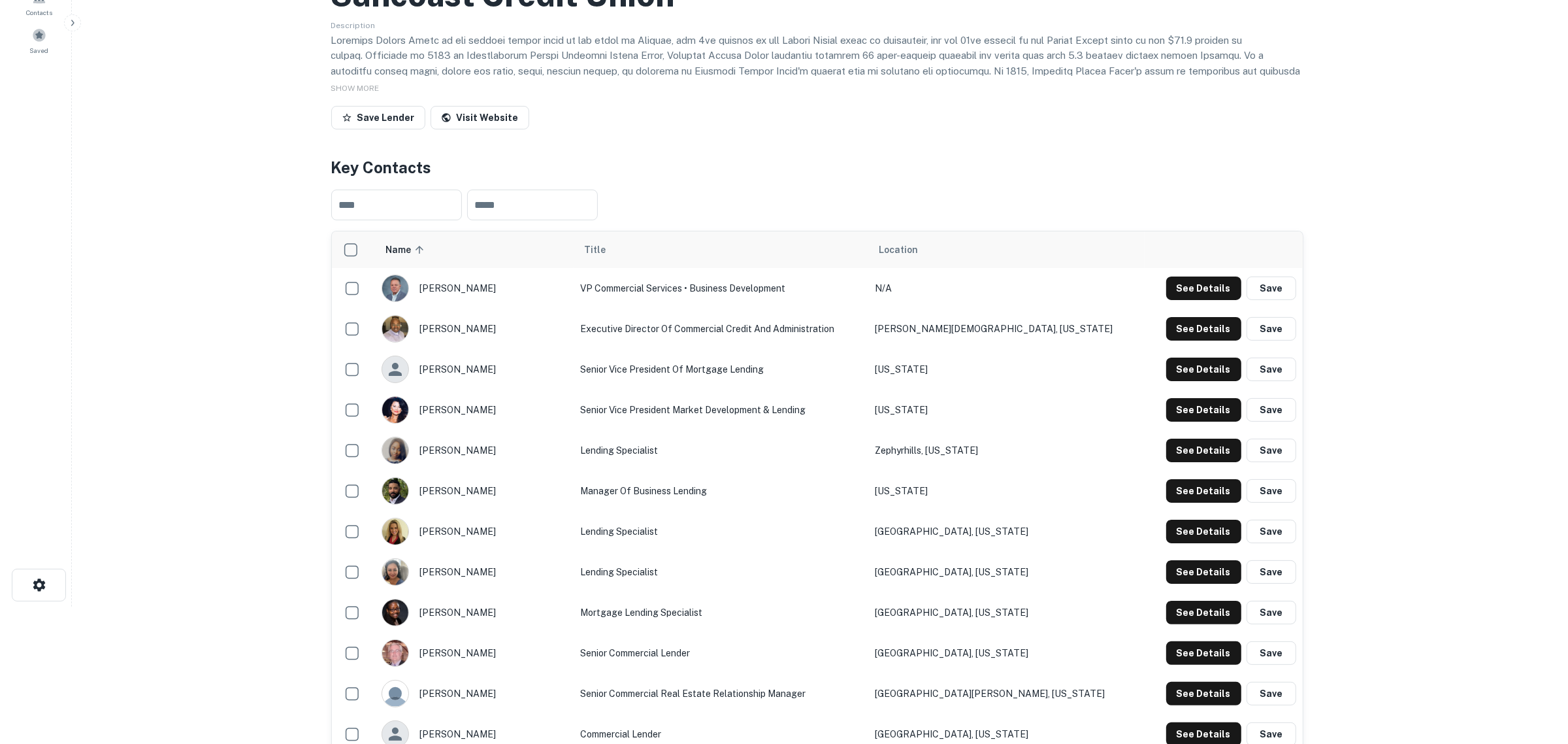
scroll to position [0, 0]
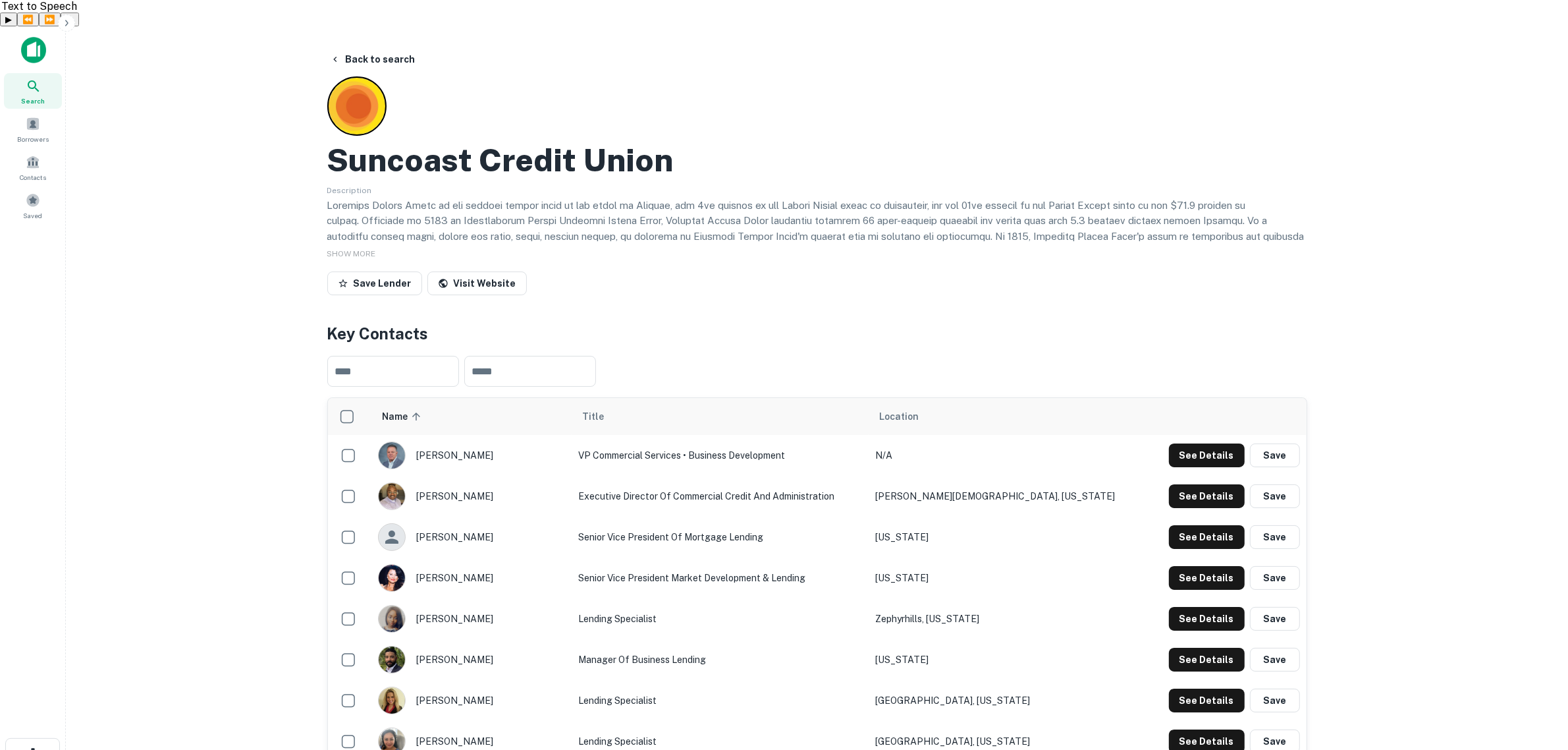
click at [455, 441] on div "[PERSON_NAME]" at bounding box center [472, 455] width 187 height 28
click at [483, 441] on div "[PERSON_NAME]" at bounding box center [472, 455] width 187 height 28
drag, startPoint x: 495, startPoint y: 429, endPoint x: 505, endPoint y: 433, distance: 10.8
click at [505, 441] on div "[PERSON_NAME]" at bounding box center [472, 455] width 187 height 28
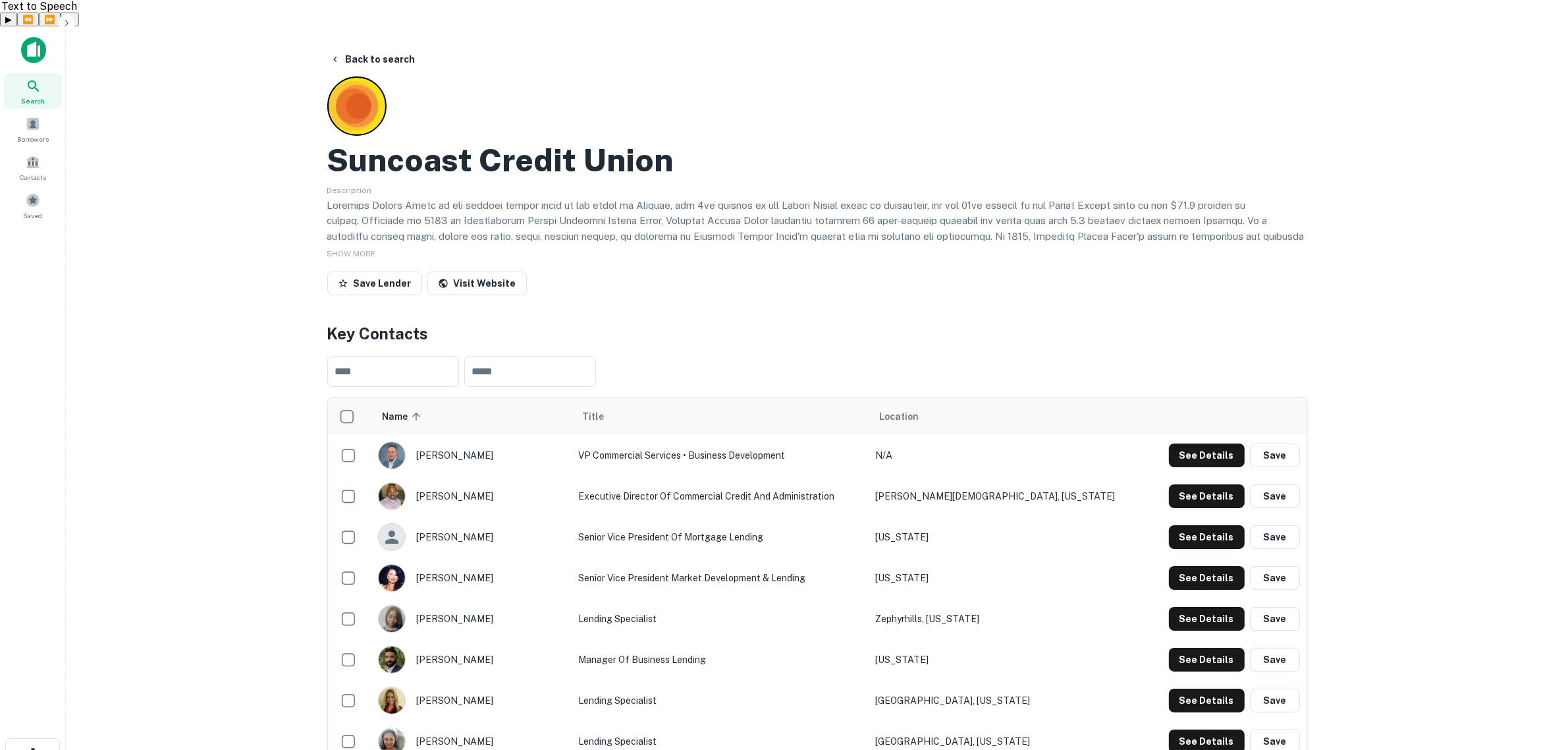
click at [505, 441] on div "[PERSON_NAME]" at bounding box center [472, 455] width 187 height 28
drag, startPoint x: 494, startPoint y: 424, endPoint x: 550, endPoint y: 353, distance: 90.4
click at [498, 435] on td "[PERSON_NAME]" at bounding box center [471, 455] width 200 height 41
click at [550, 355] on input "text" at bounding box center [530, 370] width 132 height 31
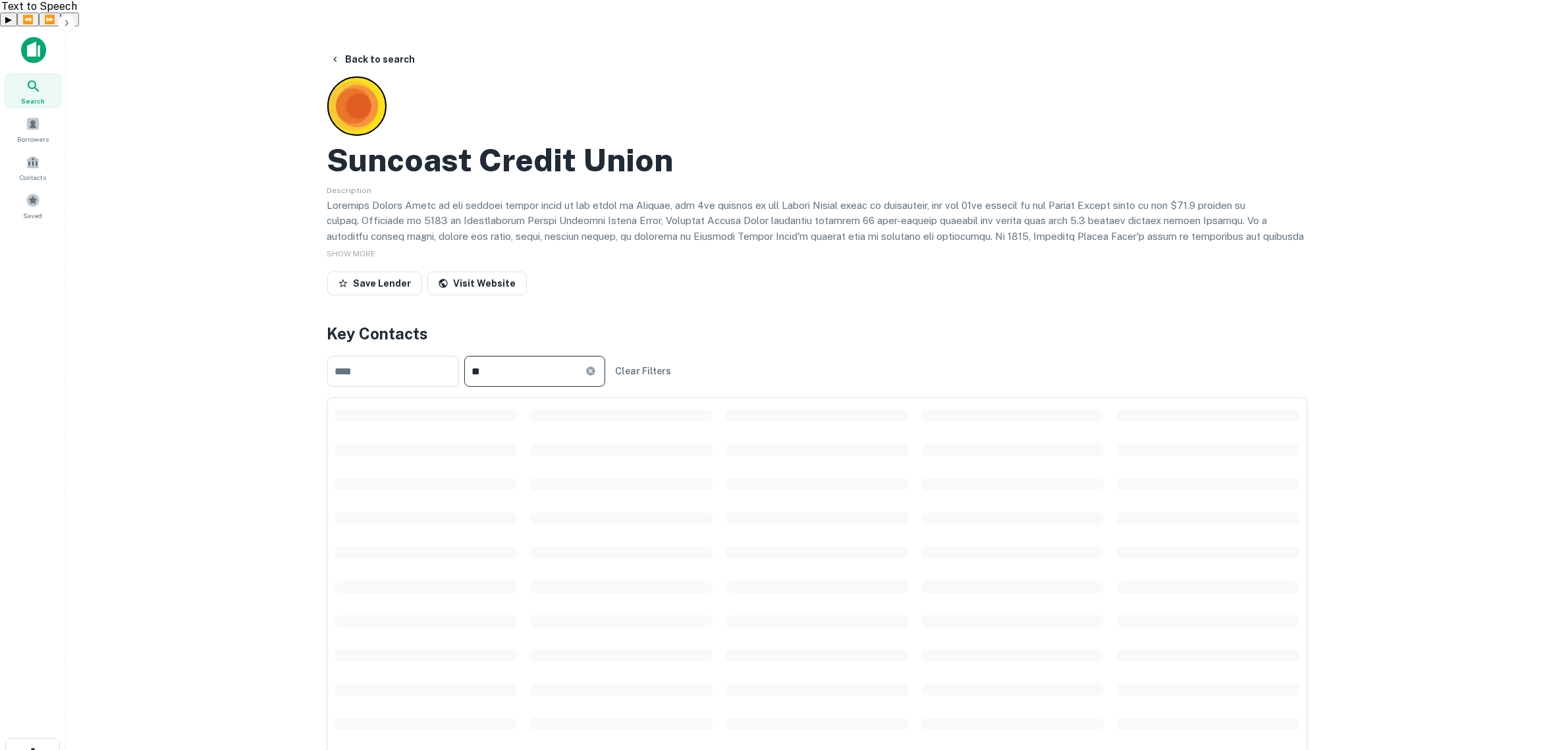
type input "*"
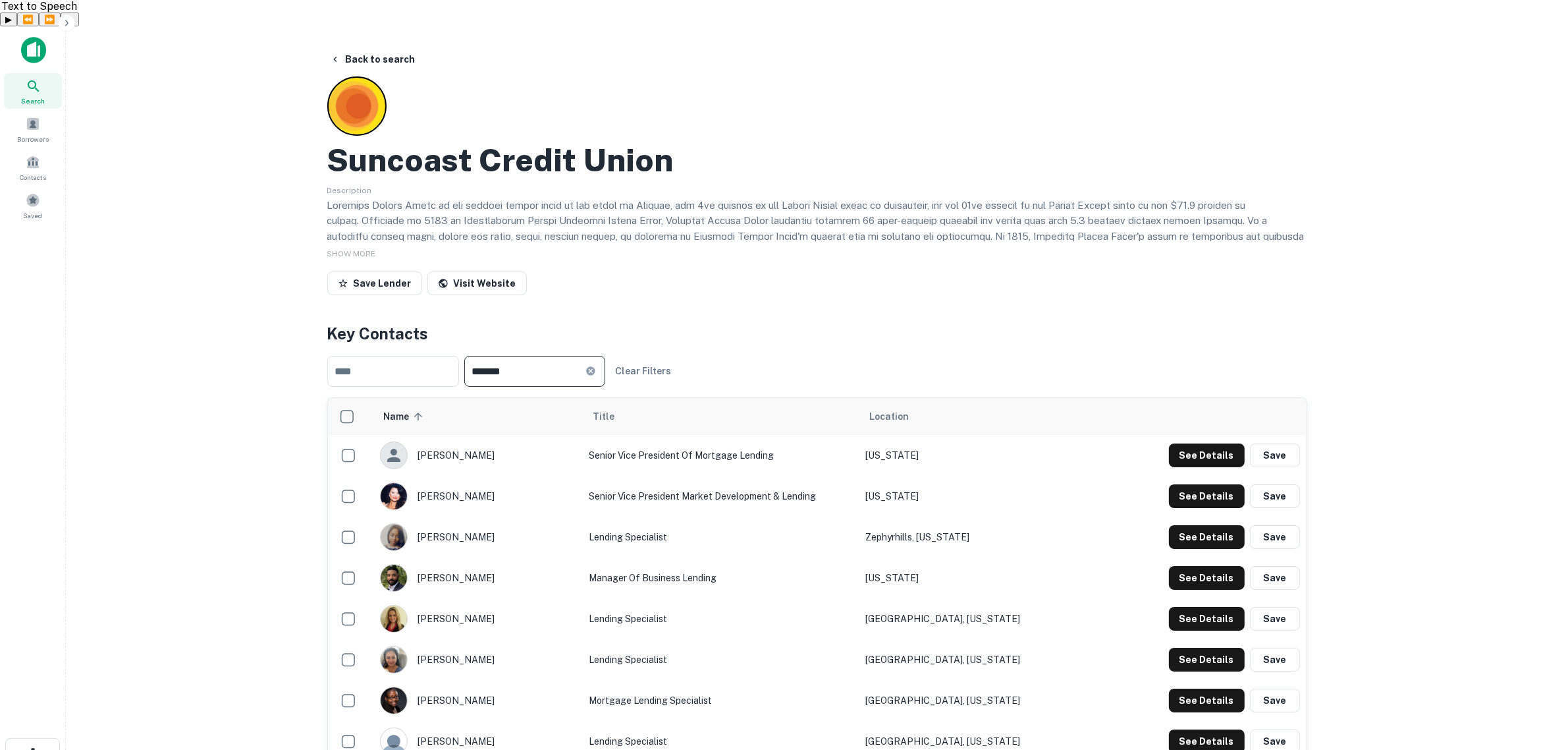
type input "*******"
drag, startPoint x: 431, startPoint y: 425, endPoint x: 471, endPoint y: 425, distance: 40.0
click at [471, 441] on div "[PERSON_NAME]" at bounding box center [478, 455] width 196 height 28
click at [461, 441] on div "[PERSON_NAME]" at bounding box center [478, 455] width 196 height 28
click at [463, 441] on div "[PERSON_NAME]" at bounding box center [478, 455] width 196 height 28
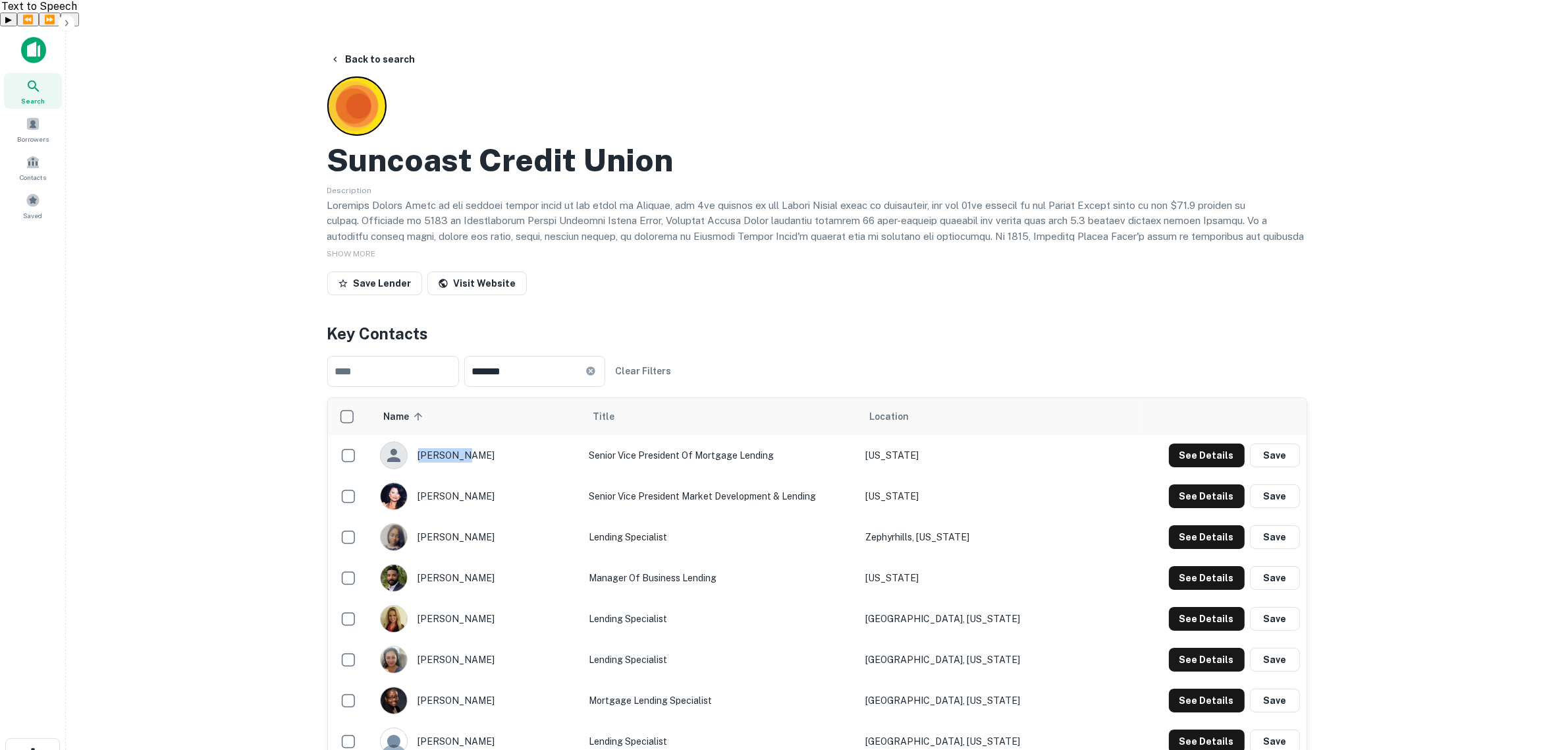
drag, startPoint x: 467, startPoint y: 430, endPoint x: 432, endPoint y: 426, distance: 35.2
click at [432, 441] on div "[PERSON_NAME]" at bounding box center [478, 455] width 196 height 28
click at [1186, 444] on button "See Details" at bounding box center [1207, 455] width 76 height 24
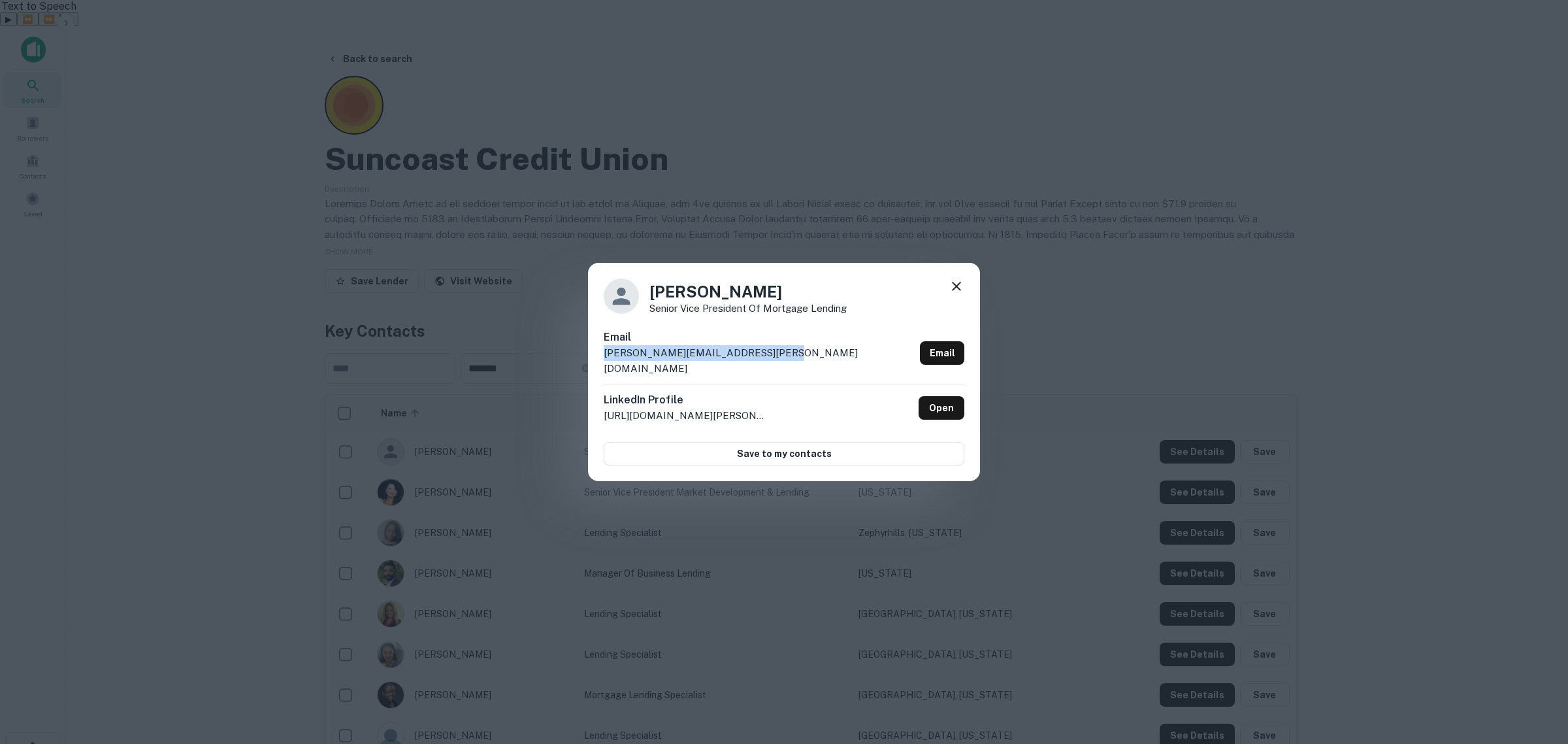
drag, startPoint x: 769, startPoint y: 360, endPoint x: 588, endPoint y: 374, distance: 181.5
click at [589, 374] on div "[PERSON_NAME] Senior Vice President of Mortgage Lending Email [PERSON_NAME][EMA…" at bounding box center [784, 372] width 392 height 218
copy p "[PERSON_NAME][EMAIL_ADDRESS][PERSON_NAME][DOMAIN_NAME]"
click at [933, 396] on link "Open" at bounding box center [941, 407] width 46 height 23
